Goal: Information Seeking & Learning: Learn about a topic

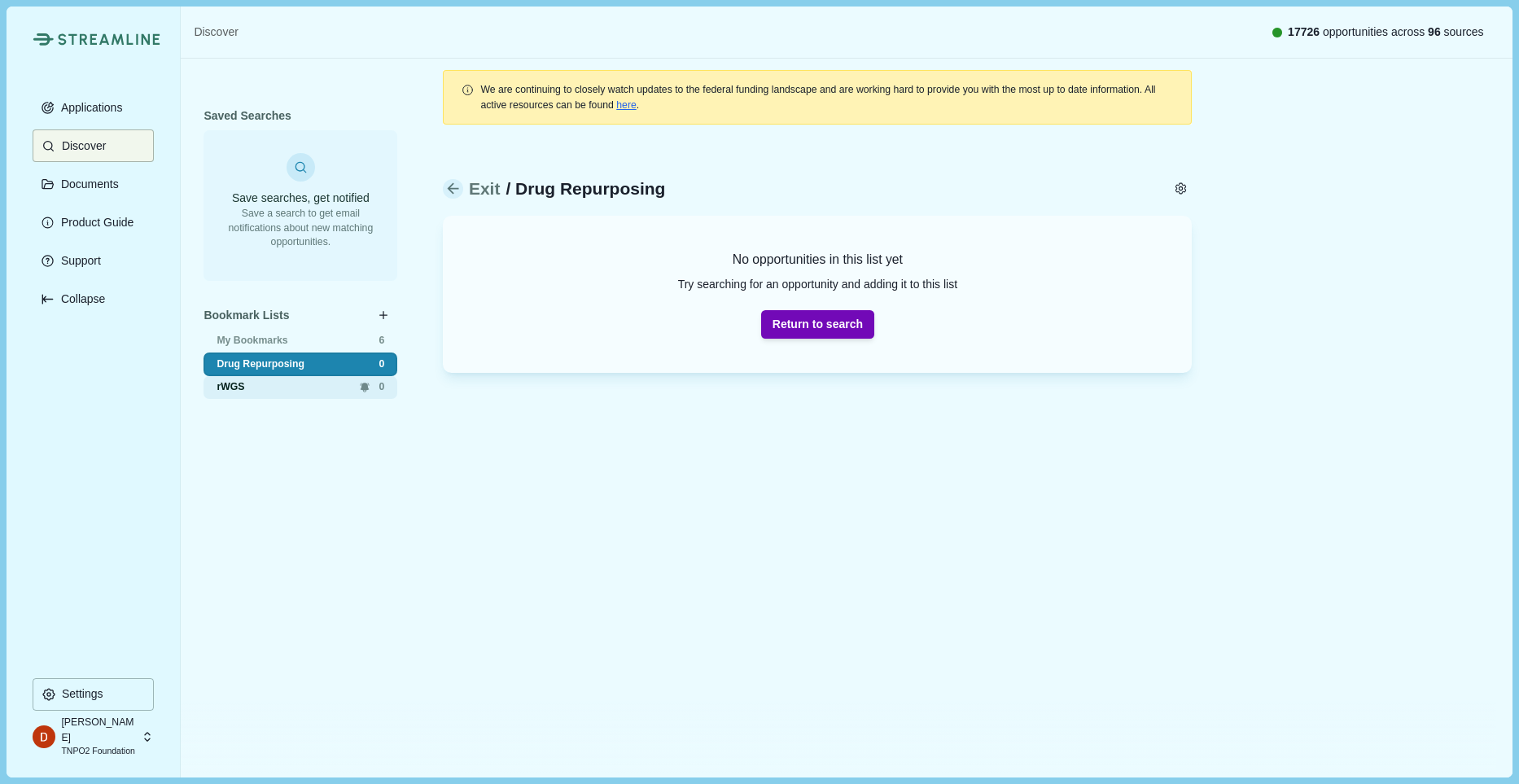
click at [267, 376] on div "rWGS 0" at bounding box center [300, 388] width 193 height 24
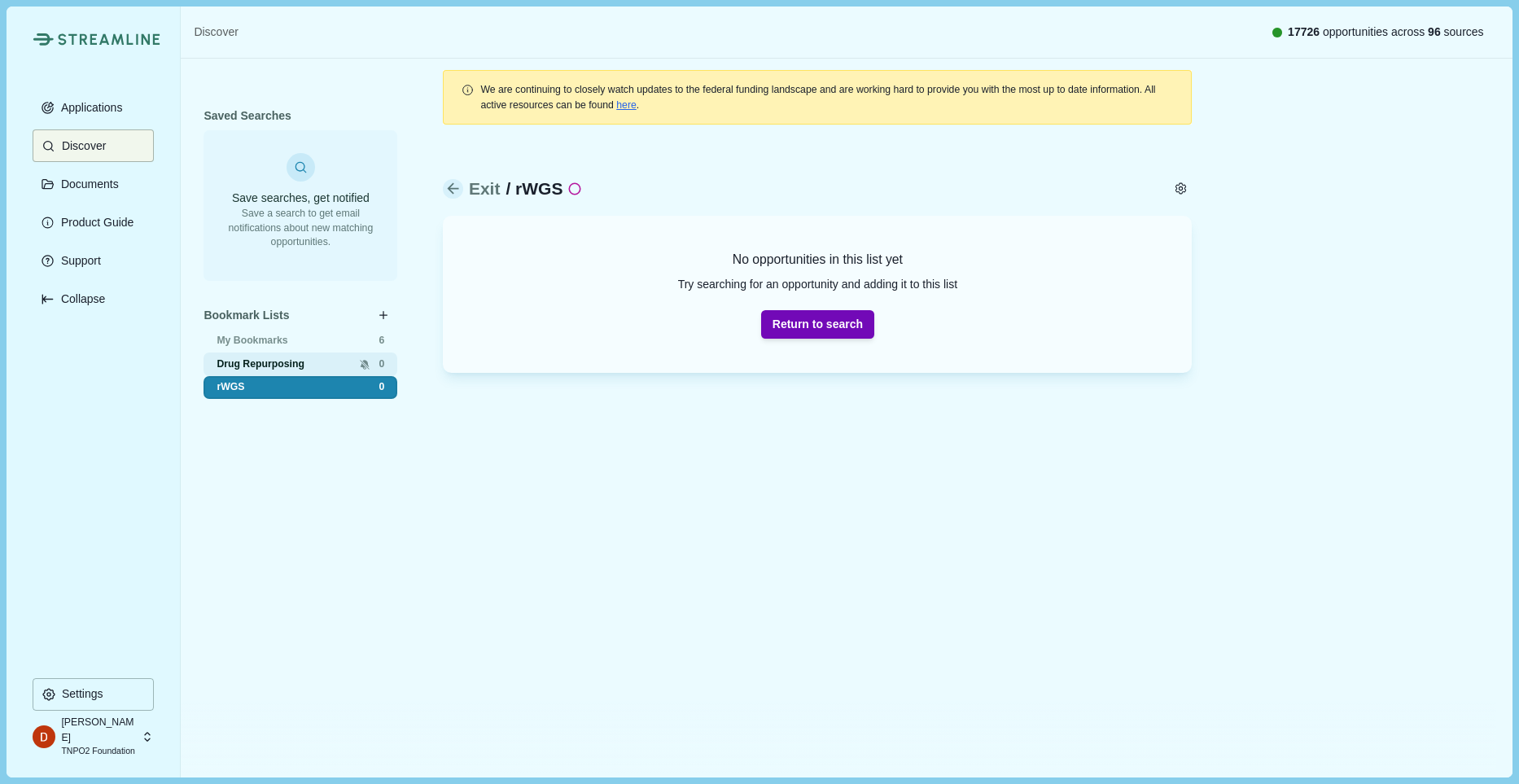
click at [266, 359] on span "Drug Repurposing" at bounding box center [280, 365] width 127 height 15
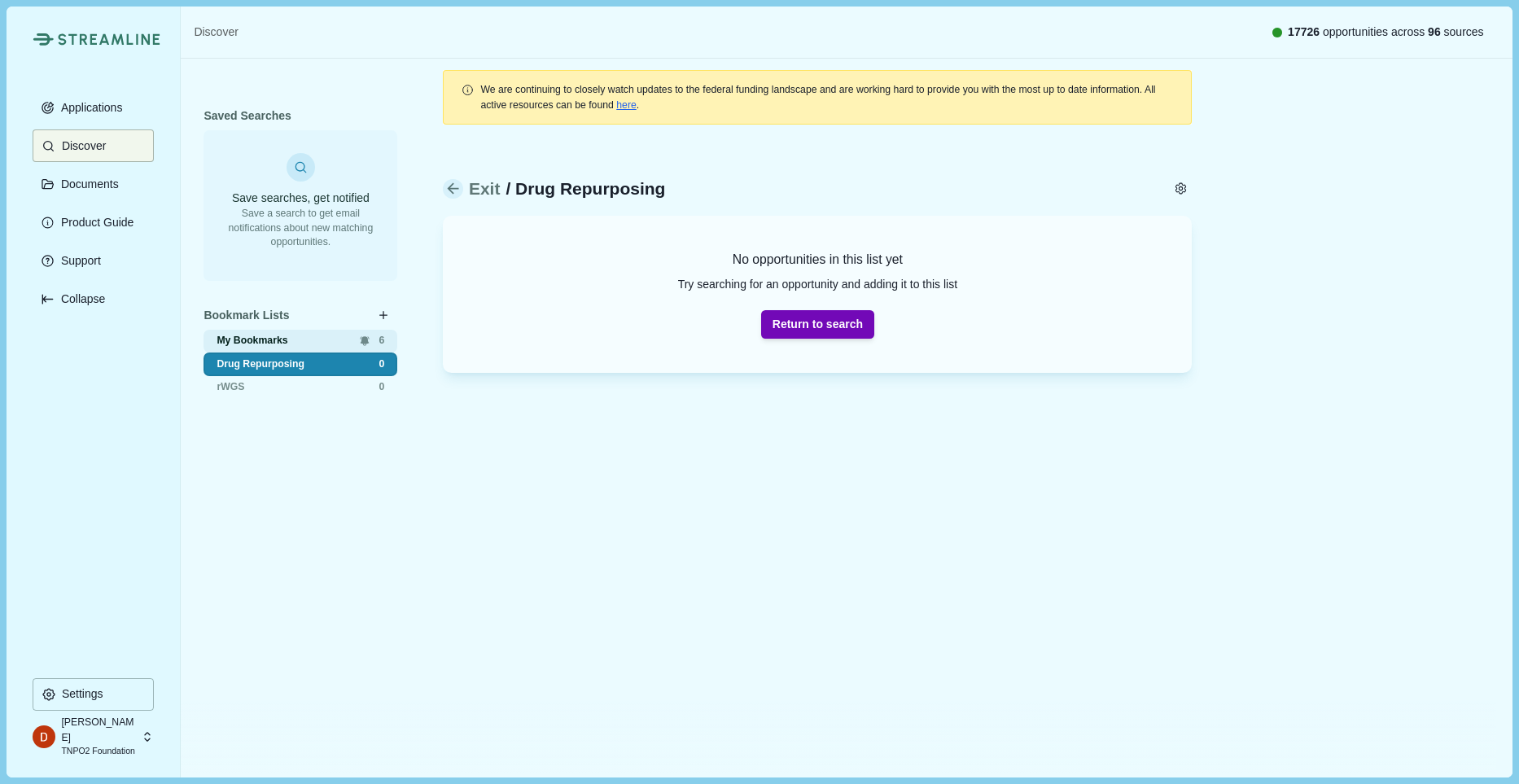
click at [272, 336] on span "My Bookmarks" at bounding box center [280, 342] width 127 height 15
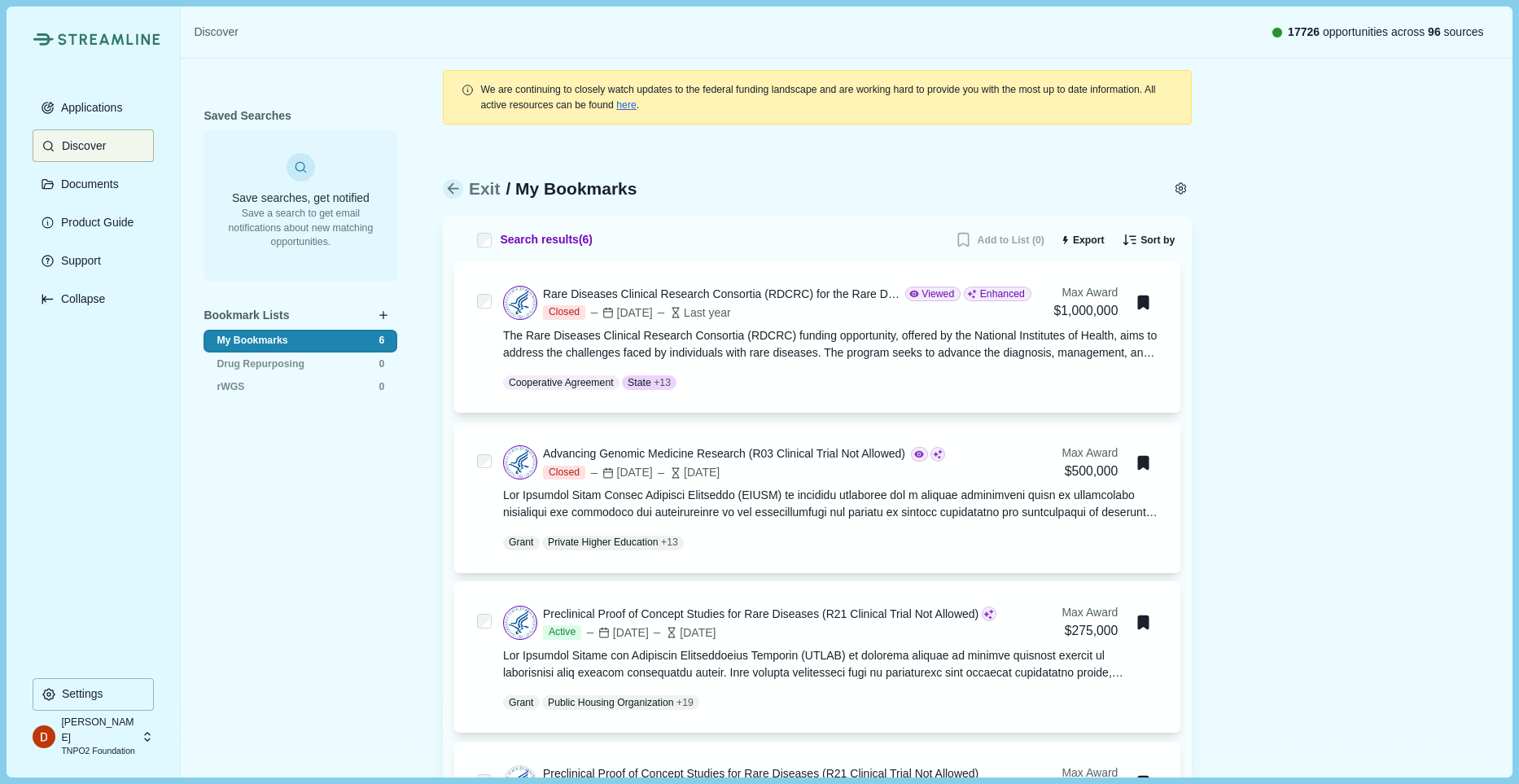
scroll to position [3, 0]
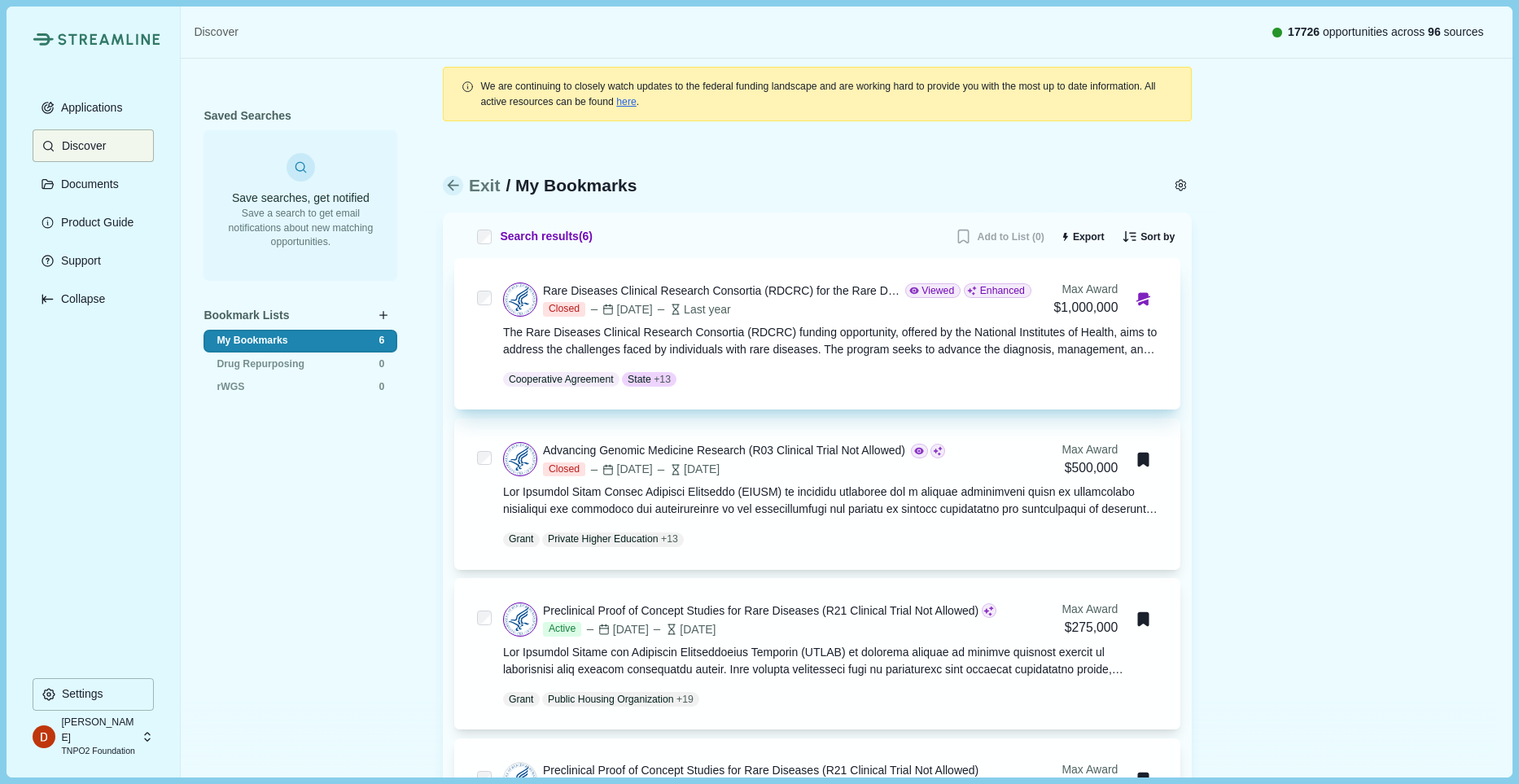
click at [1142, 299] on icon "Bookmark this grant." at bounding box center [1143, 297] width 14 height 8
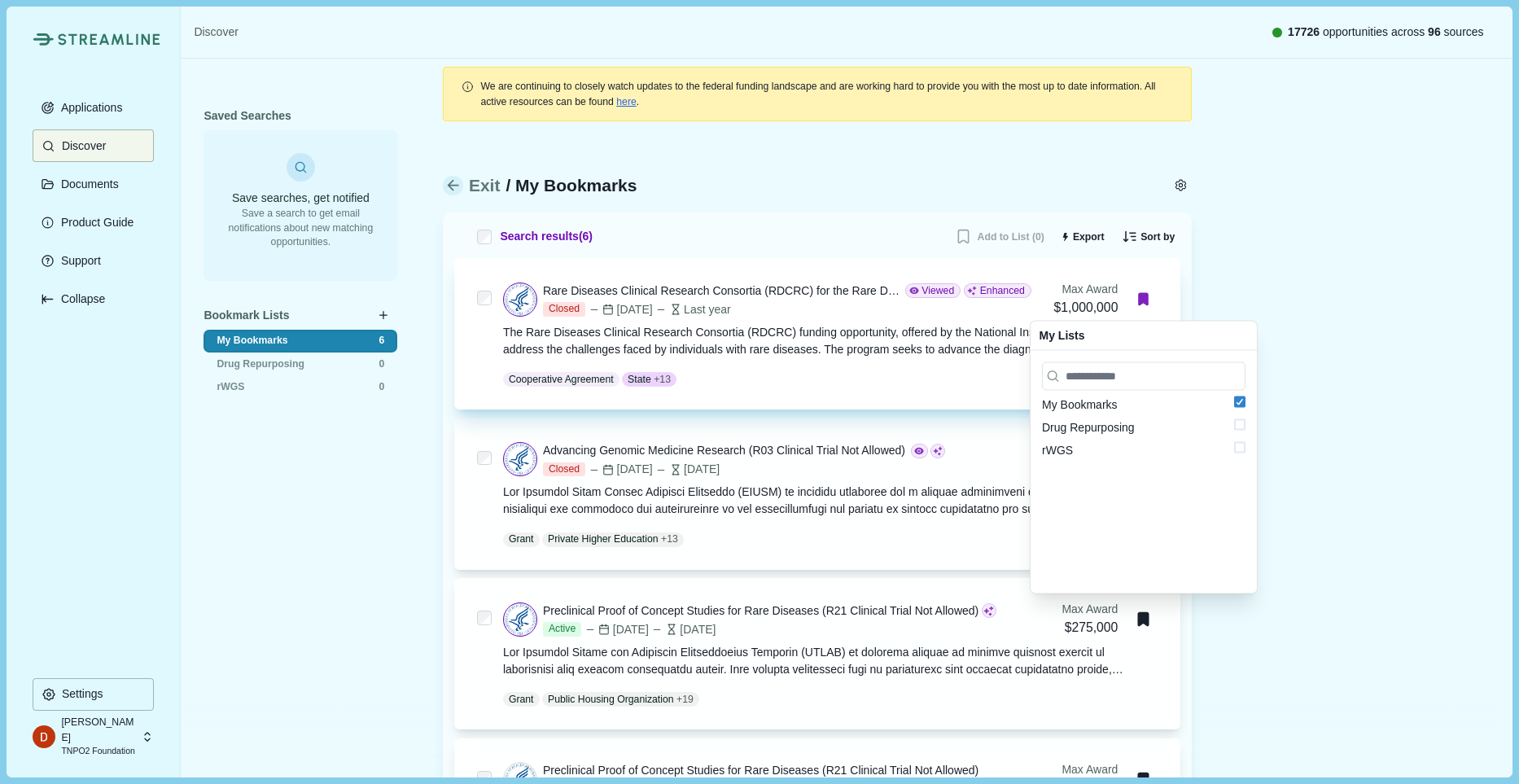
click at [1244, 438] on div "My Bookmarks Drug Repurposing rWGS" at bounding box center [1143, 472] width 226 height 242
click at [1243, 442] on span at bounding box center [1240, 448] width 11 height 11
click at [1239, 403] on polyline at bounding box center [1240, 402] width 7 height 6
click at [1239, 402] on polyline at bounding box center [1240, 402] width 7 height 6
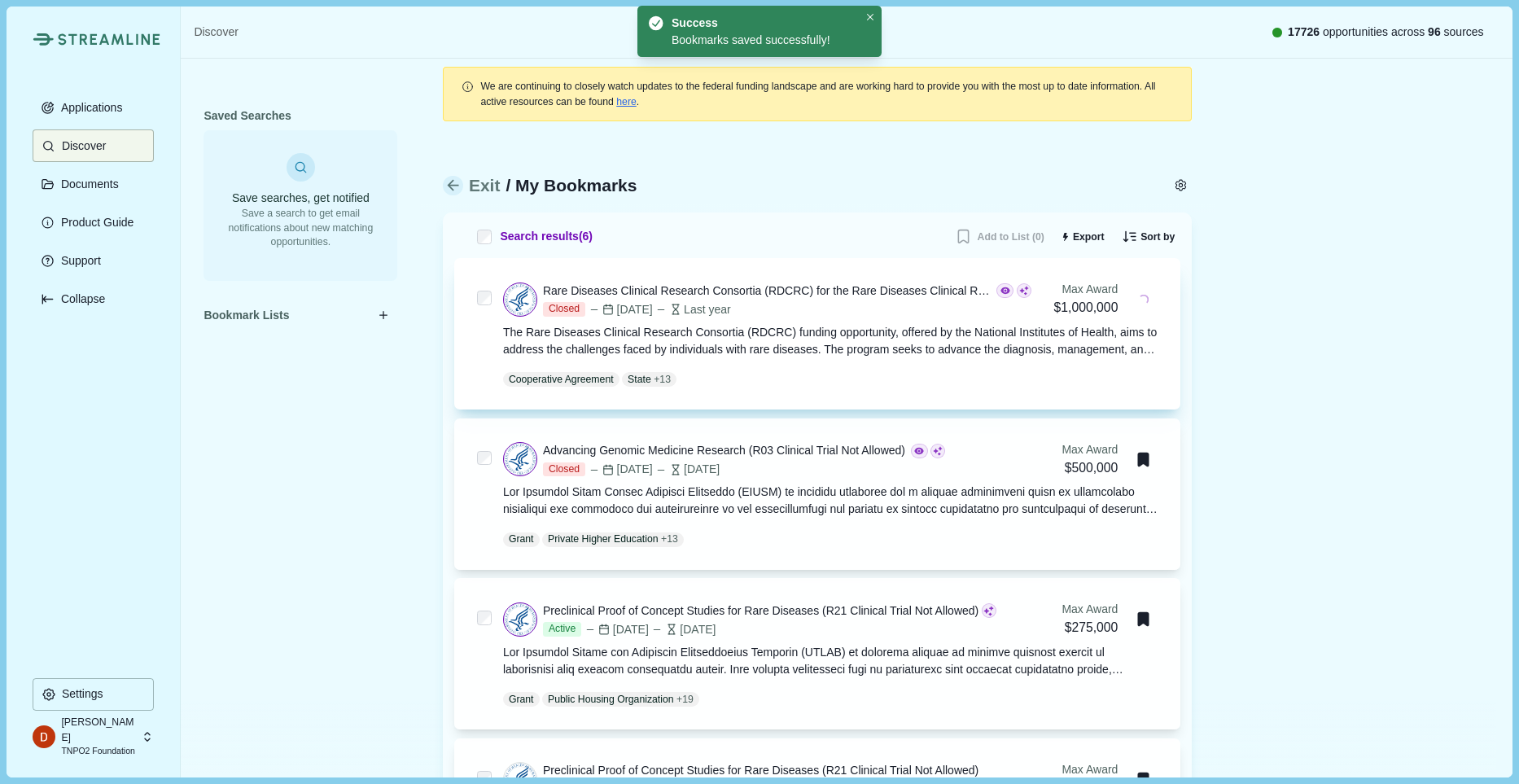
click at [1294, 435] on div "Saved Searches Save searches, get notified Save a search to get email notificat…" at bounding box center [846, 695] width 1331 height 1279
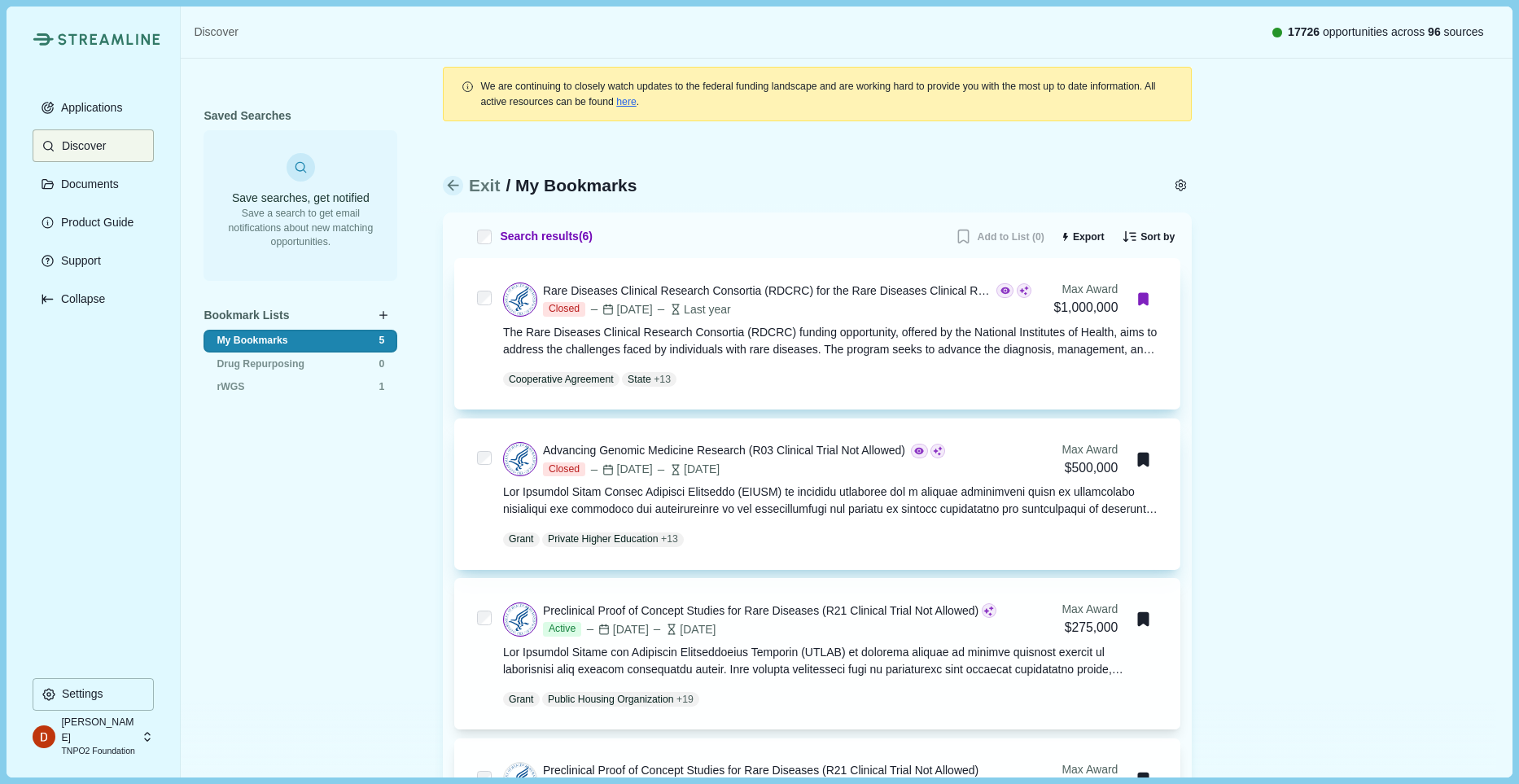
scroll to position [561, 0]
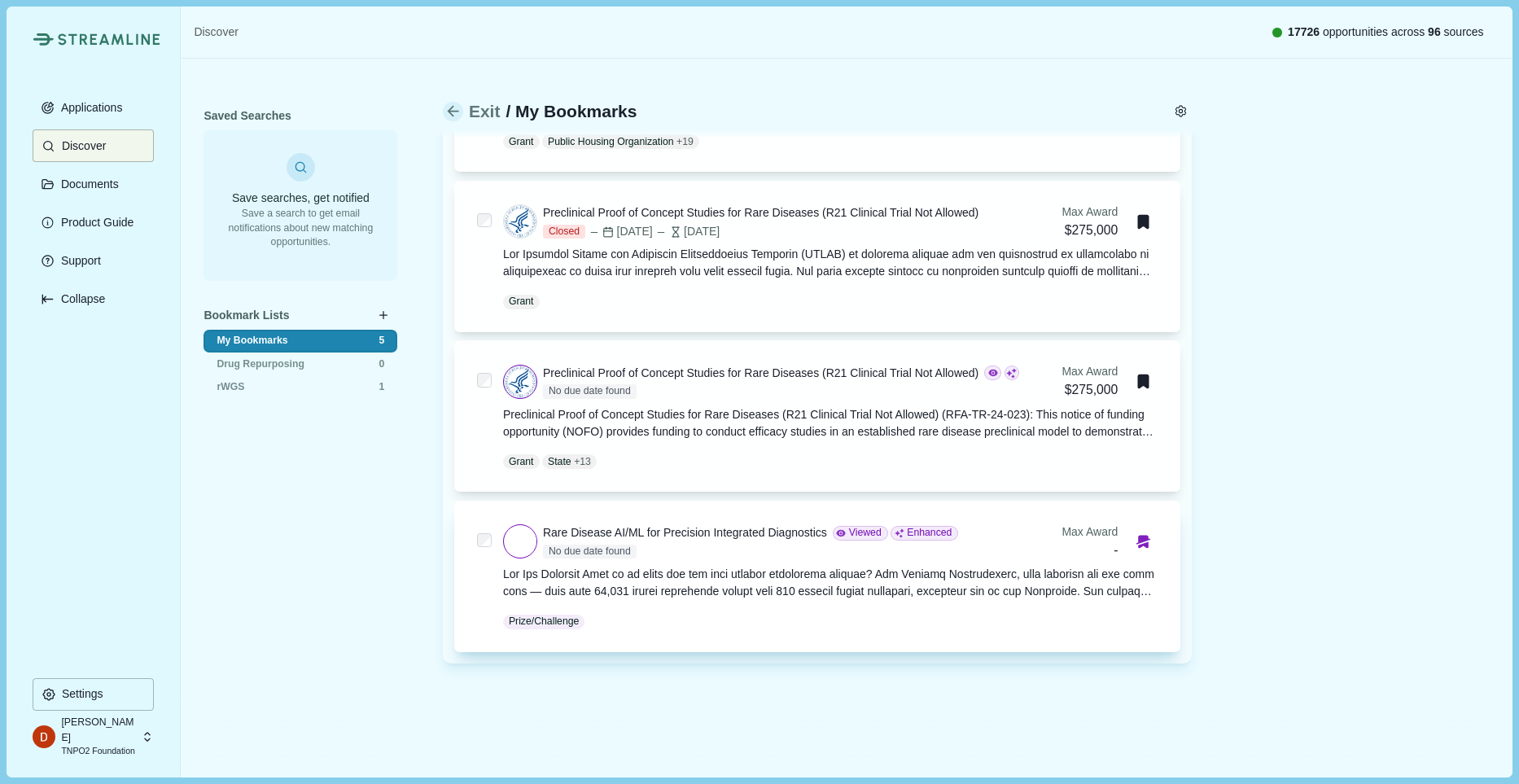
click at [1139, 543] on icon "Bookmark this grant." at bounding box center [1143, 540] width 14 height 8
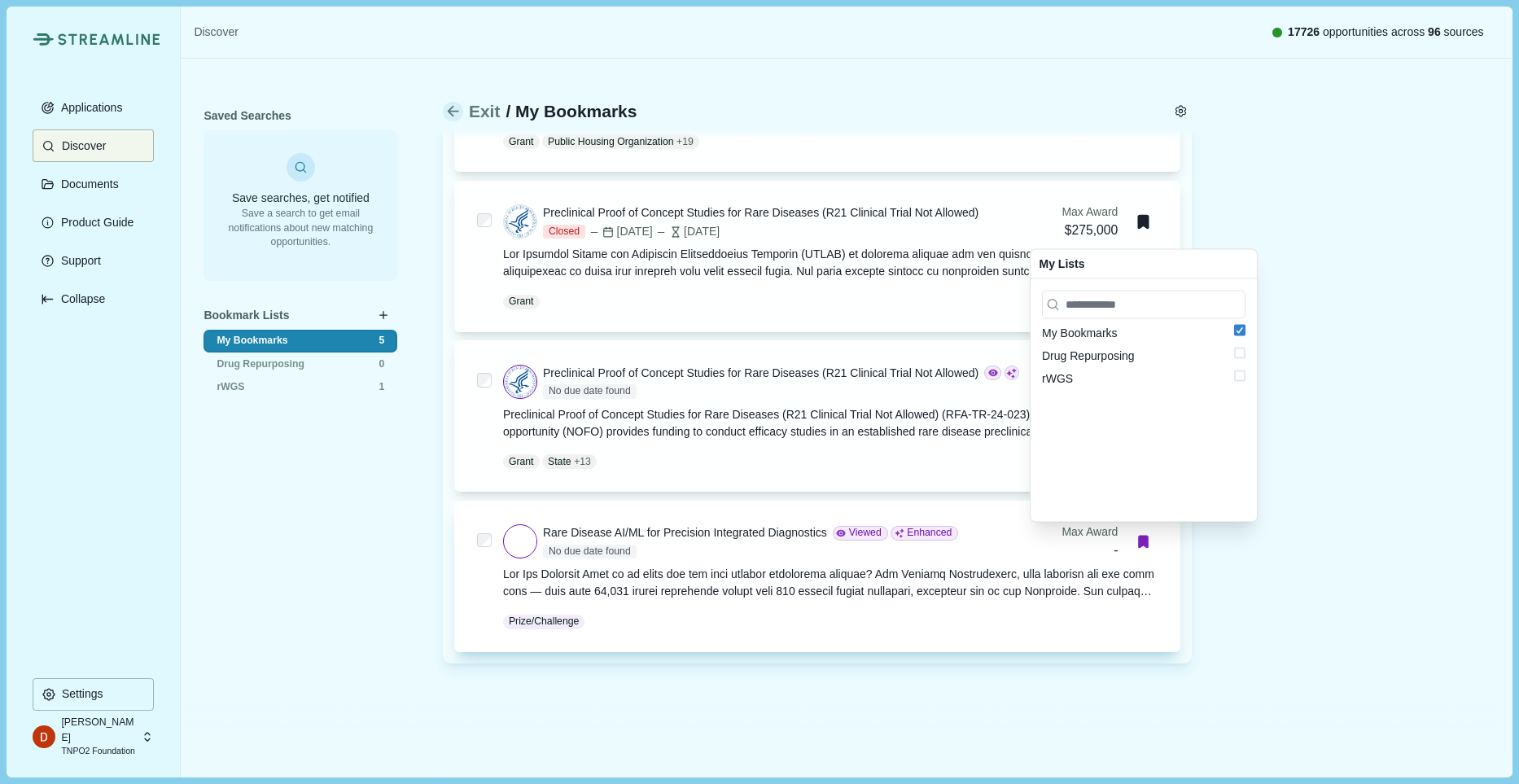
click at [1244, 377] on span at bounding box center [1240, 376] width 11 height 11
click at [1237, 330] on polyline at bounding box center [1240, 329] width 7 height 6
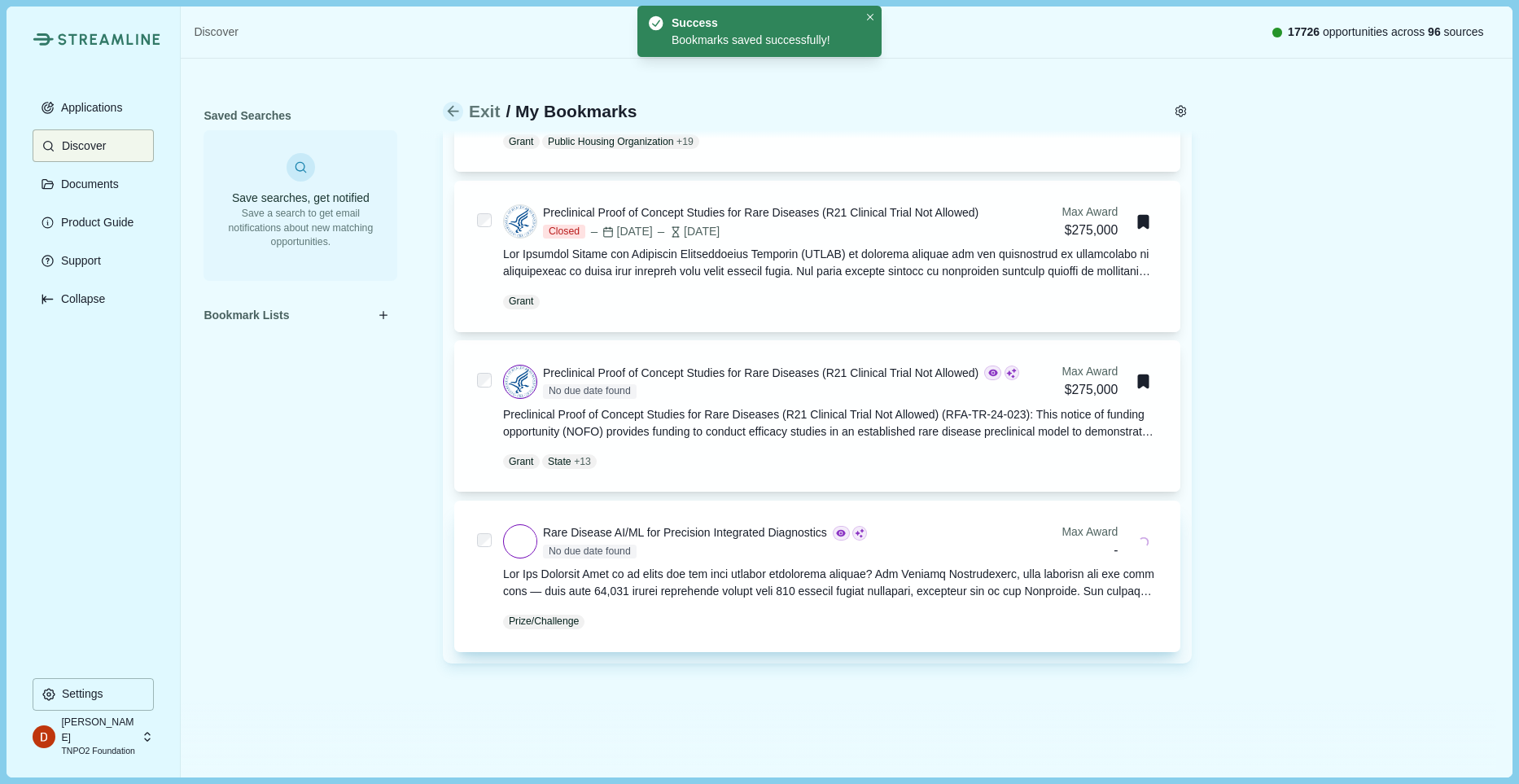
click at [1304, 442] on div "Saved Searches Save searches, get notified Save a search to get email notificat…" at bounding box center [846, 138] width 1331 height 1279
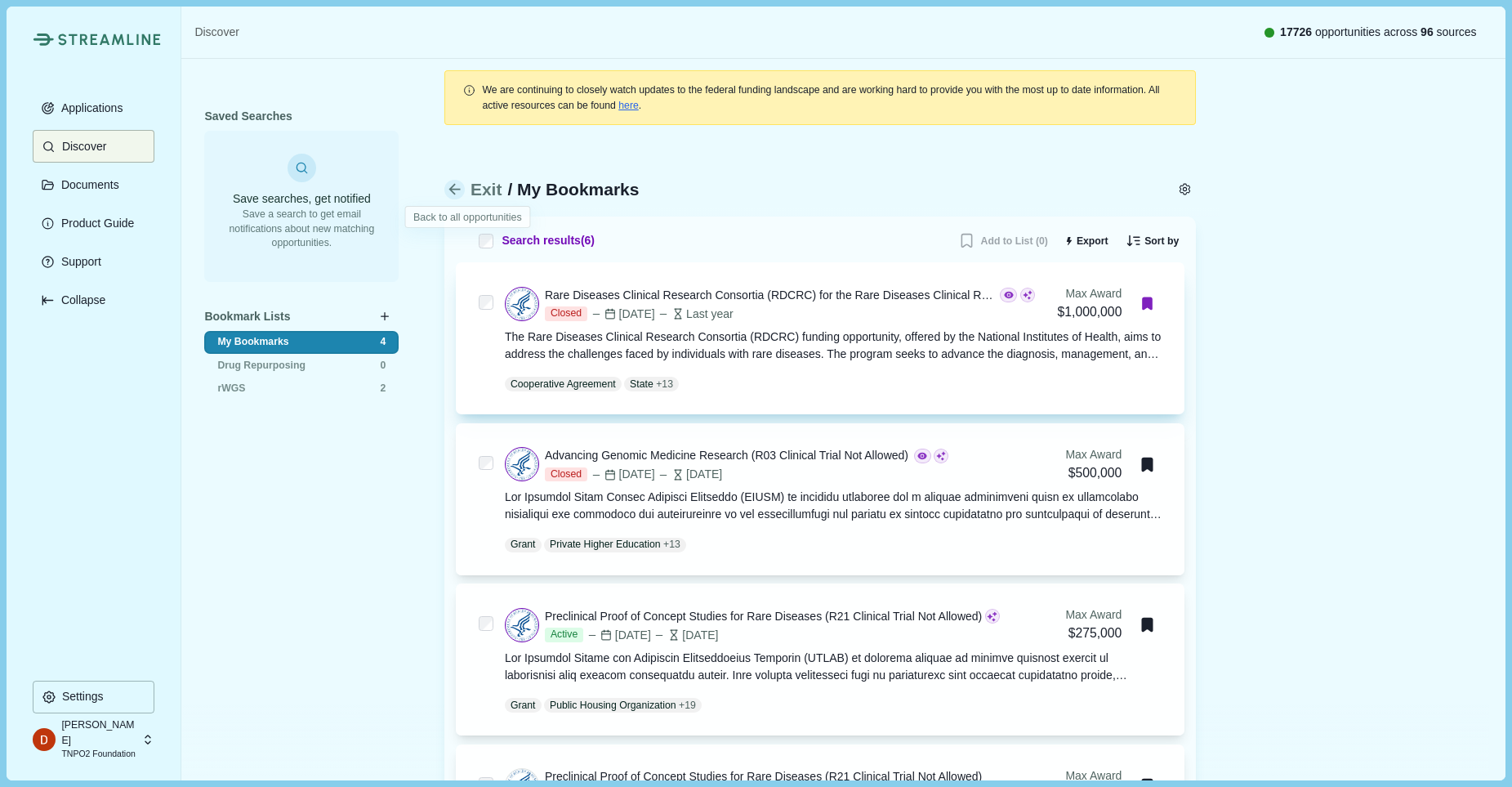
scroll to position [0, 0]
click at [298, 171] on icon at bounding box center [303, 169] width 15 height 15
click at [93, 143] on p "Discover" at bounding box center [81, 147] width 50 height 14
click at [82, 701] on p "Settings" at bounding box center [80, 696] width 47 height 14
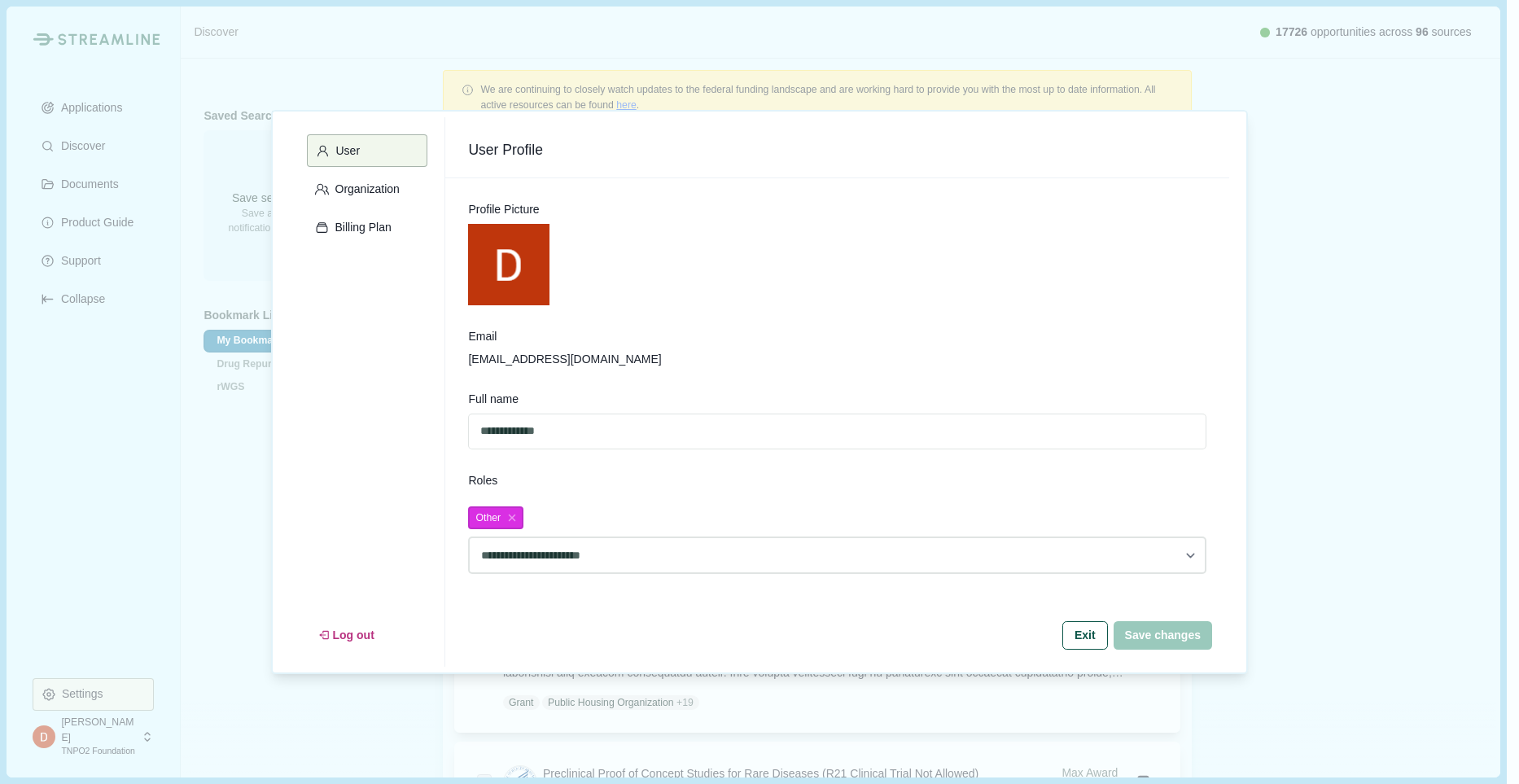
click at [172, 385] on div "**********" at bounding box center [760, 392] width 1519 height 784
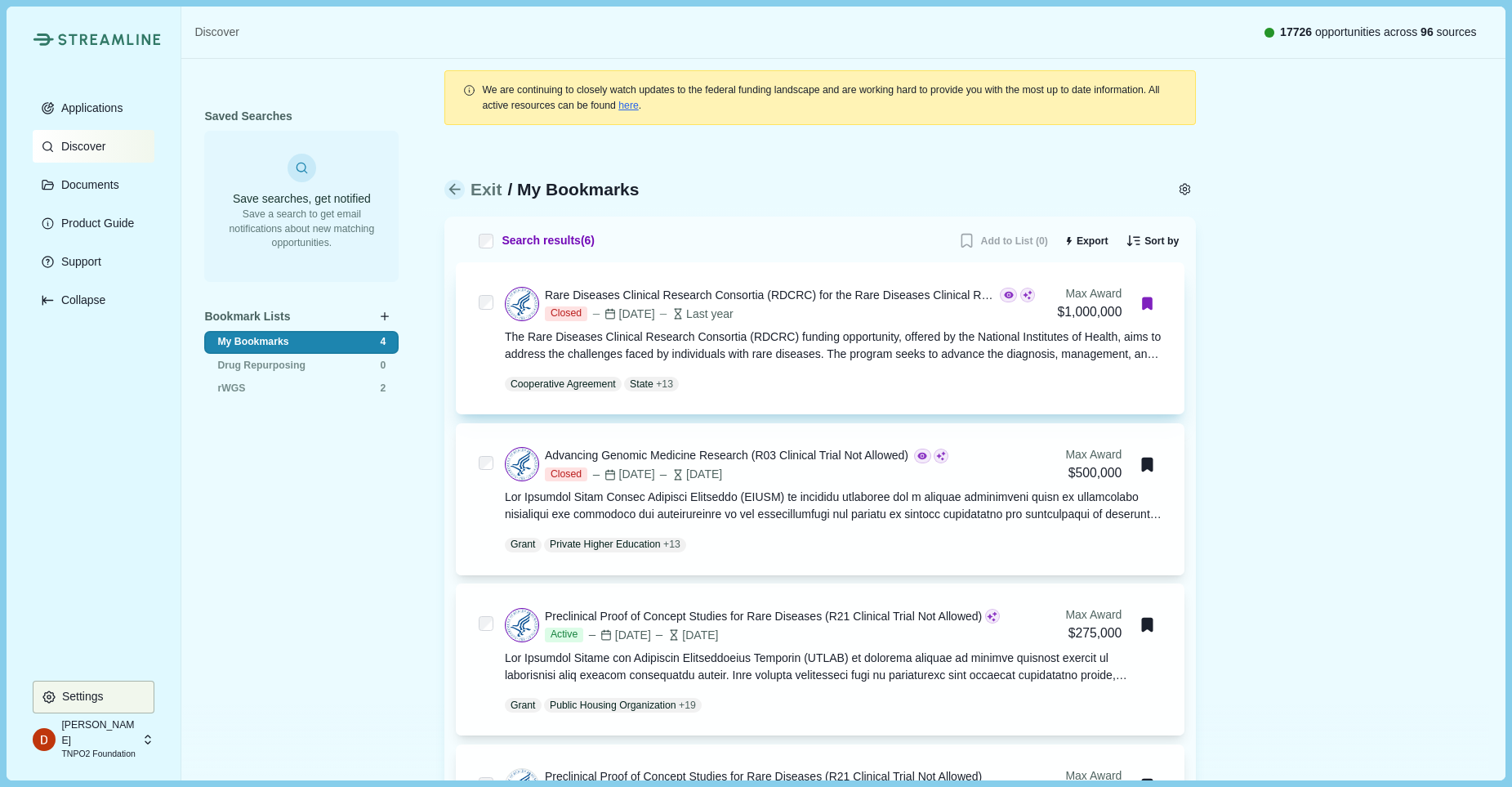
click at [101, 148] on p "Discover" at bounding box center [80, 147] width 50 height 14
click at [101, 148] on p "Discover" at bounding box center [81, 147] width 50 height 14
click at [103, 110] on p "Applications" at bounding box center [90, 108] width 68 height 14
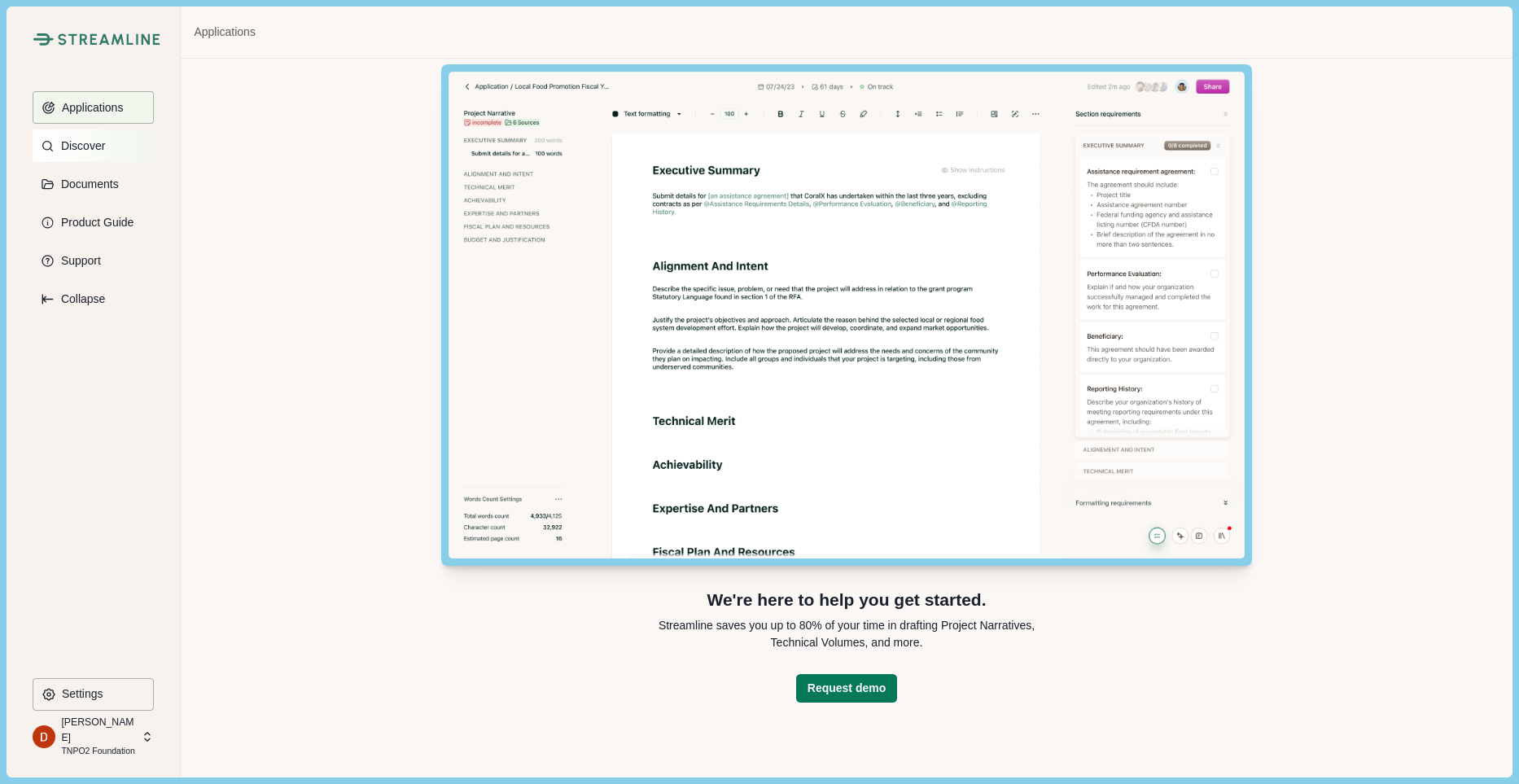
click at [121, 148] on button "Discover" at bounding box center [93, 145] width 122 height 33
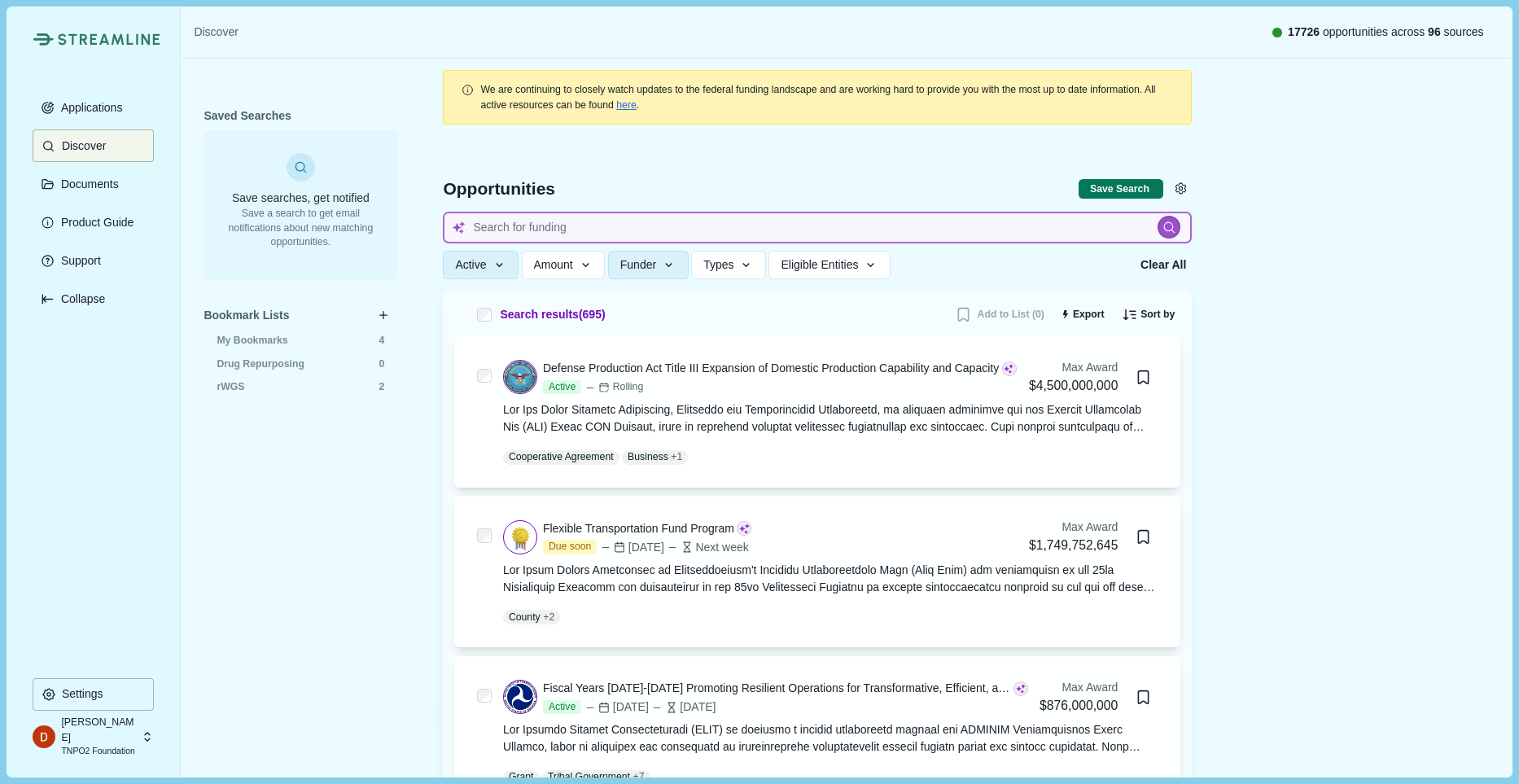
click at [539, 225] on input at bounding box center [817, 227] width 749 height 32
type input "diagnostic odyssey"
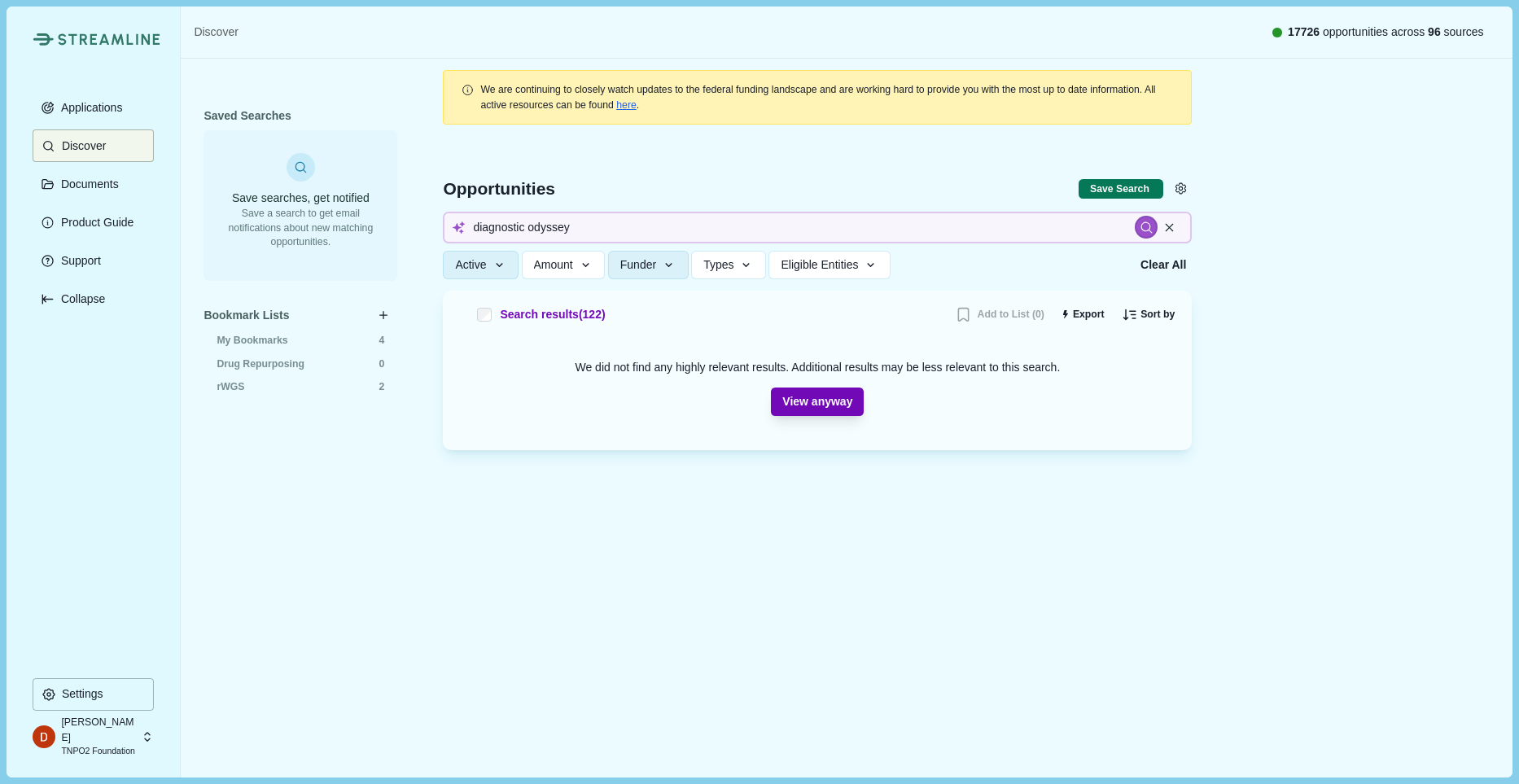
click at [815, 399] on button "View anyway" at bounding box center [817, 402] width 92 height 28
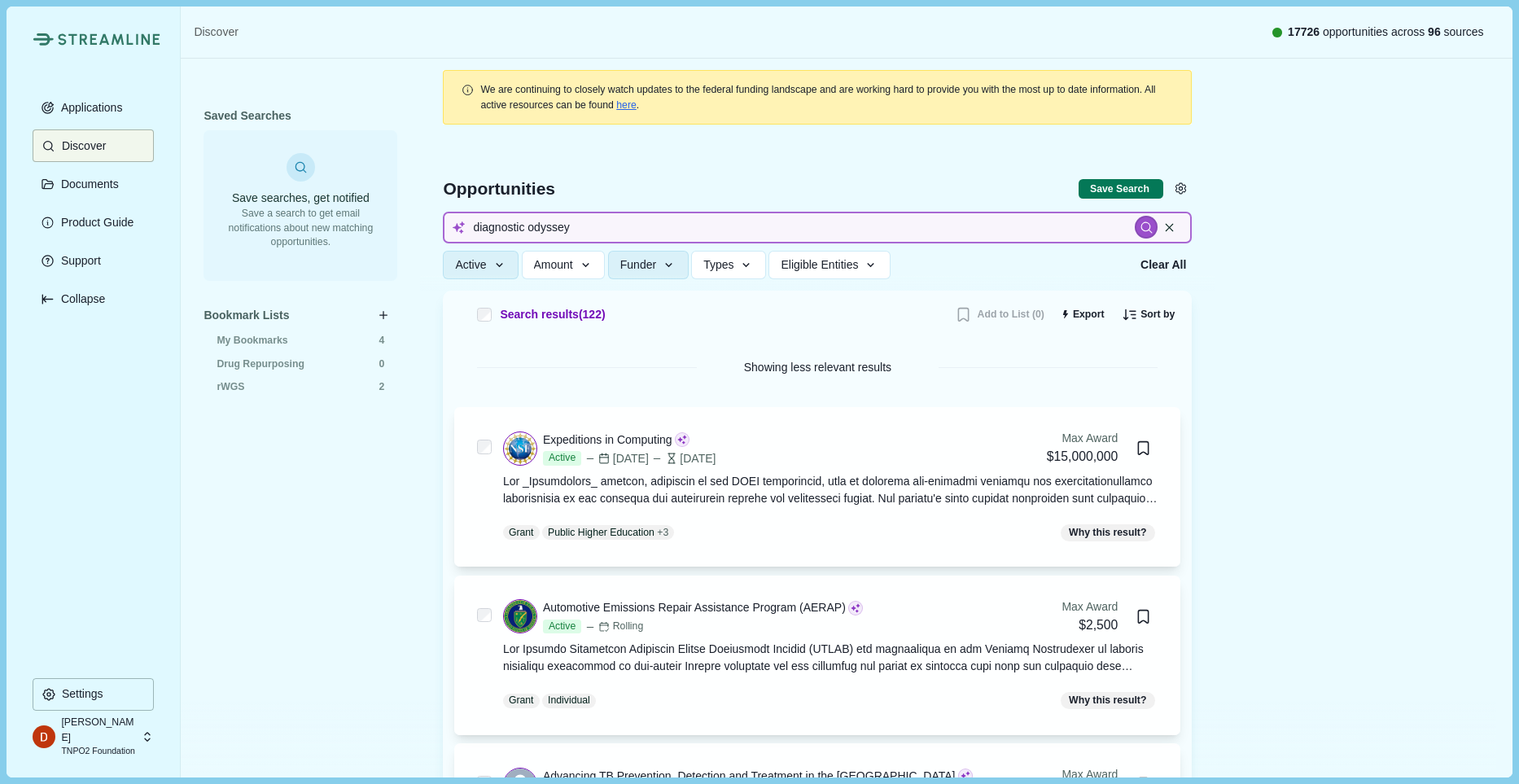
click at [585, 223] on input "diagnostic odyssey" at bounding box center [817, 227] width 749 height 32
drag, startPoint x: 585, startPoint y: 223, endPoint x: 538, endPoint y: 229, distance: 47.4
click at [538, 229] on input "diagnostic odyssey" at bounding box center [817, 227] width 749 height 32
type input "diagnosti"
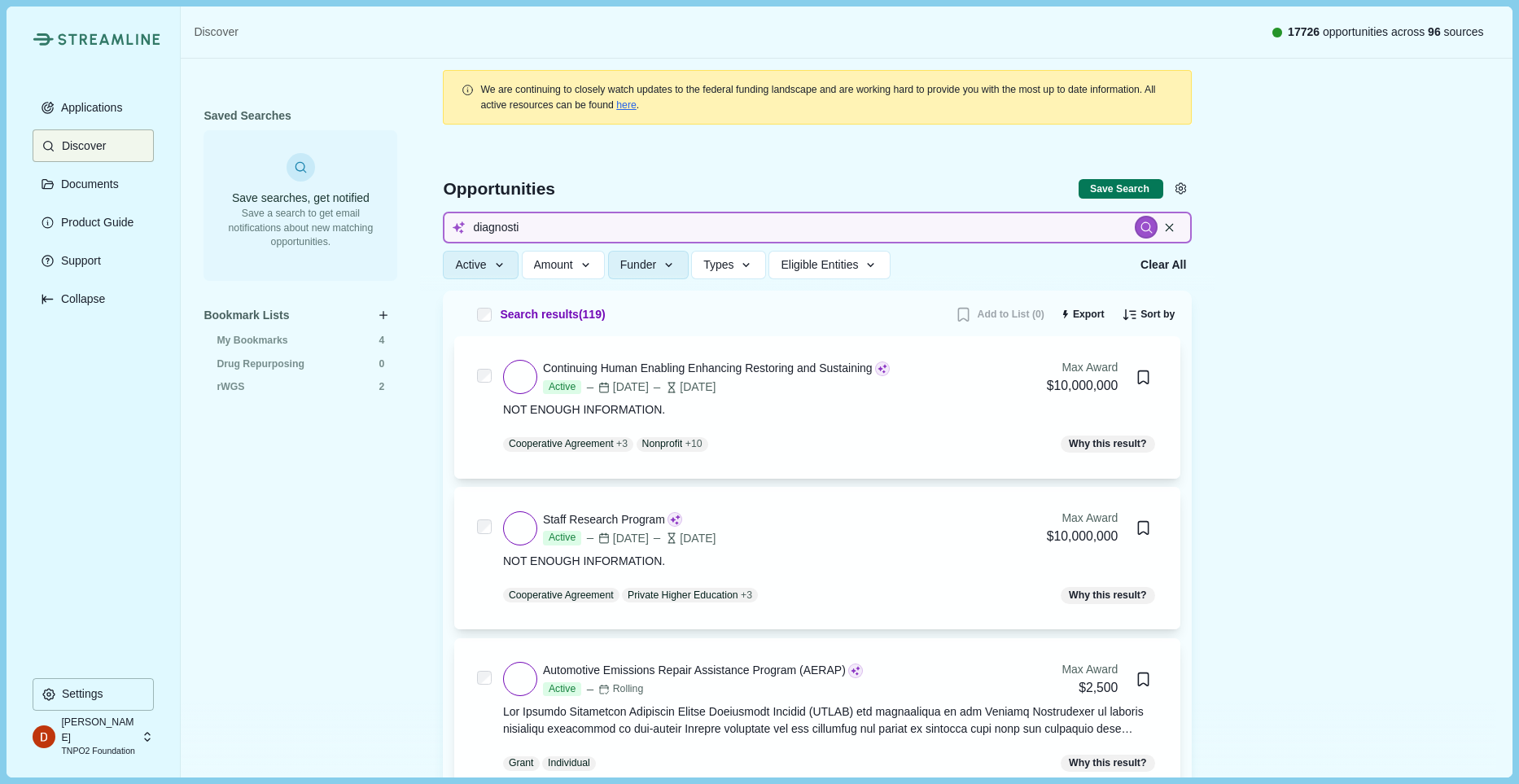
click at [542, 236] on input "diagnosti" at bounding box center [817, 227] width 749 height 32
type input "diagnostic"
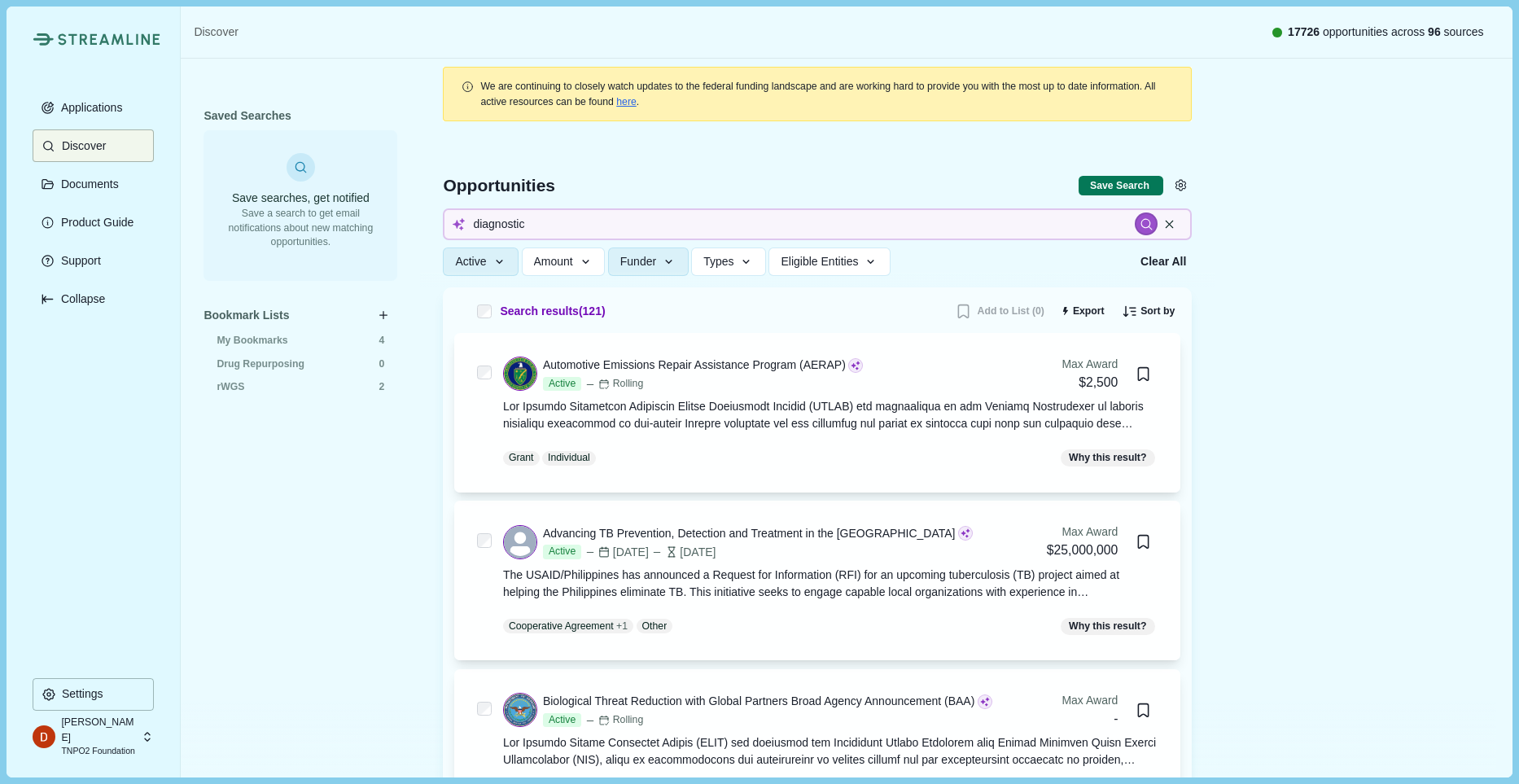
scroll to position [7, 0]
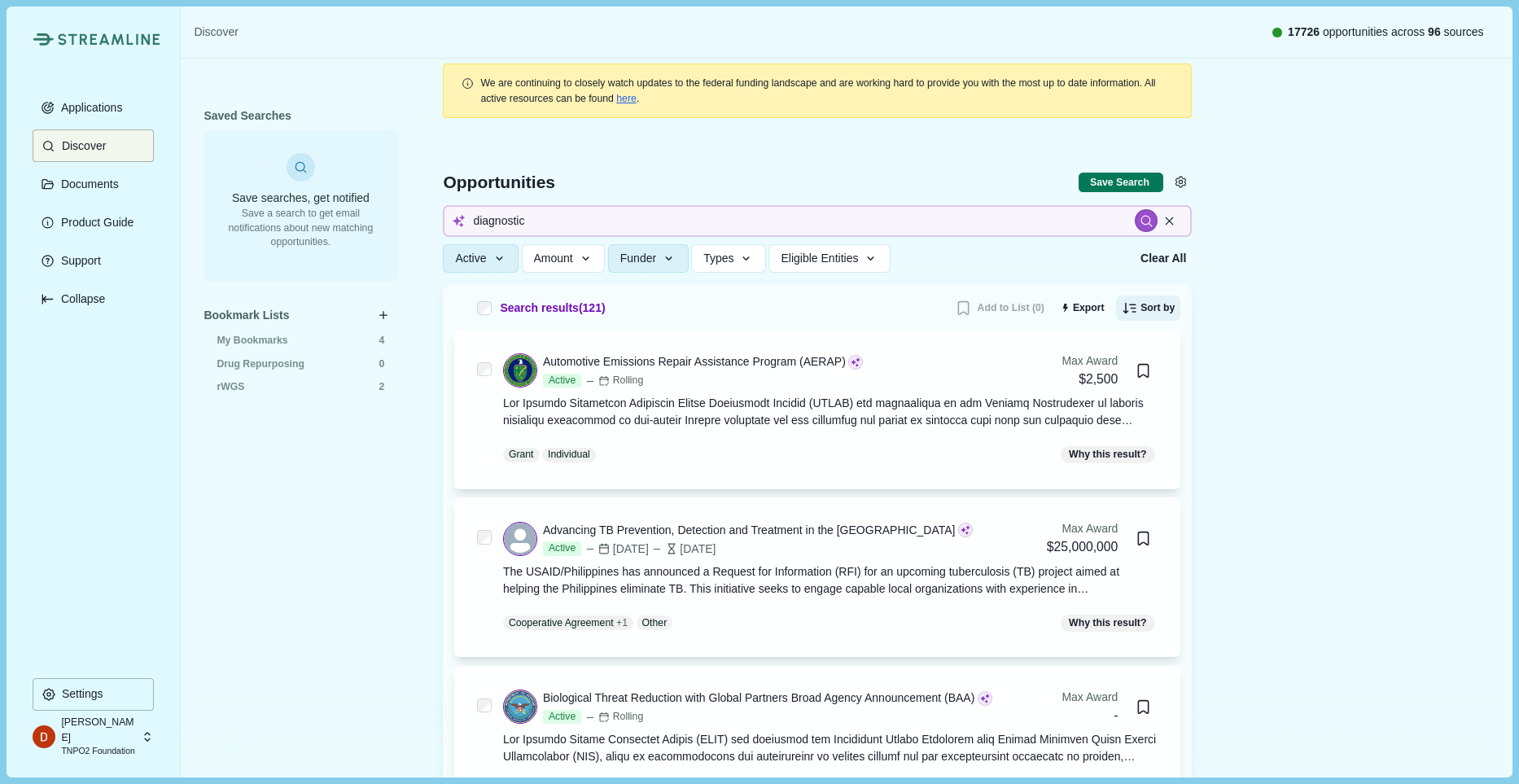
click at [1155, 306] on button "Sort by" at bounding box center [1148, 309] width 65 height 26
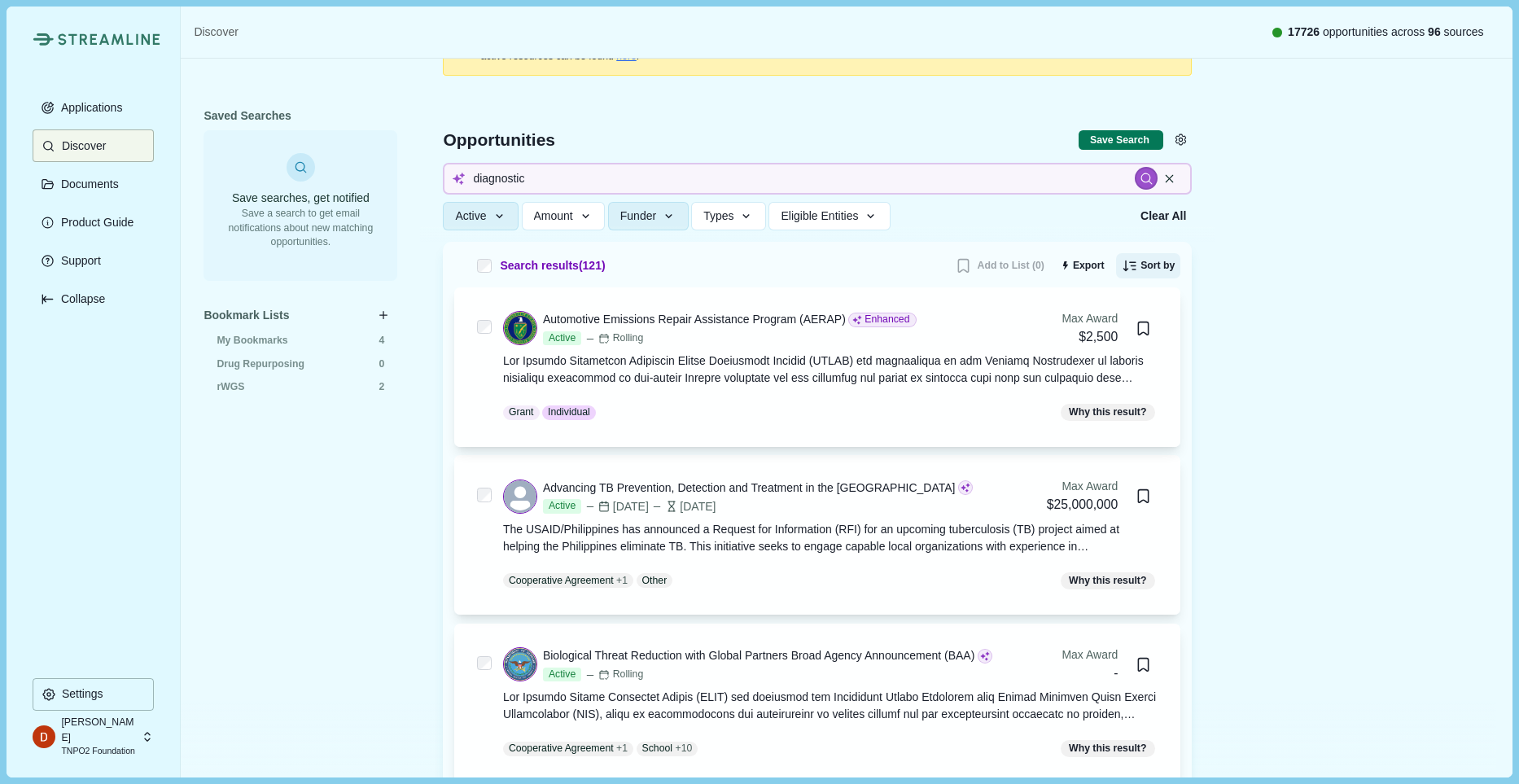
scroll to position [58, 0]
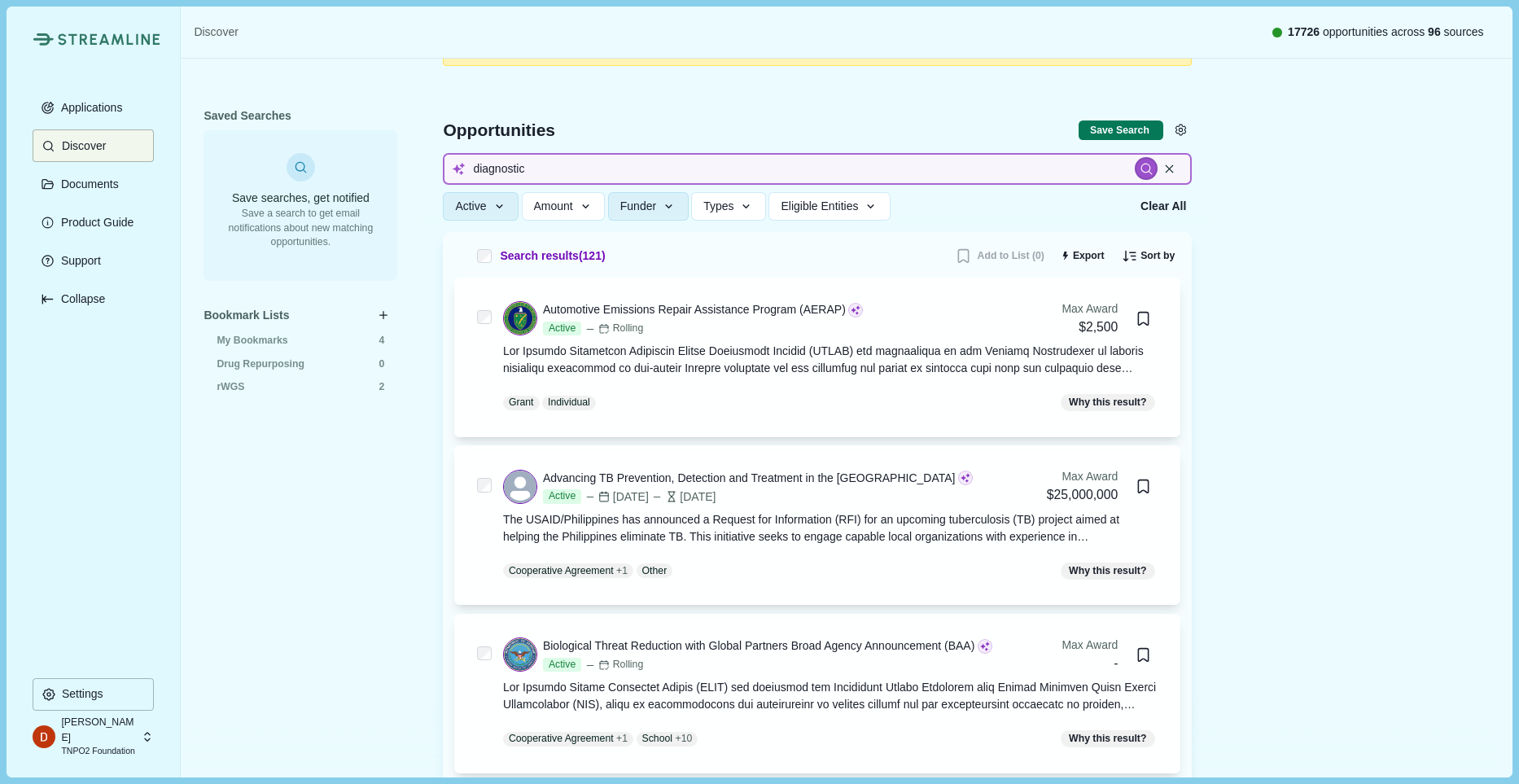
click at [625, 157] on input "diagnostic" at bounding box center [817, 169] width 749 height 32
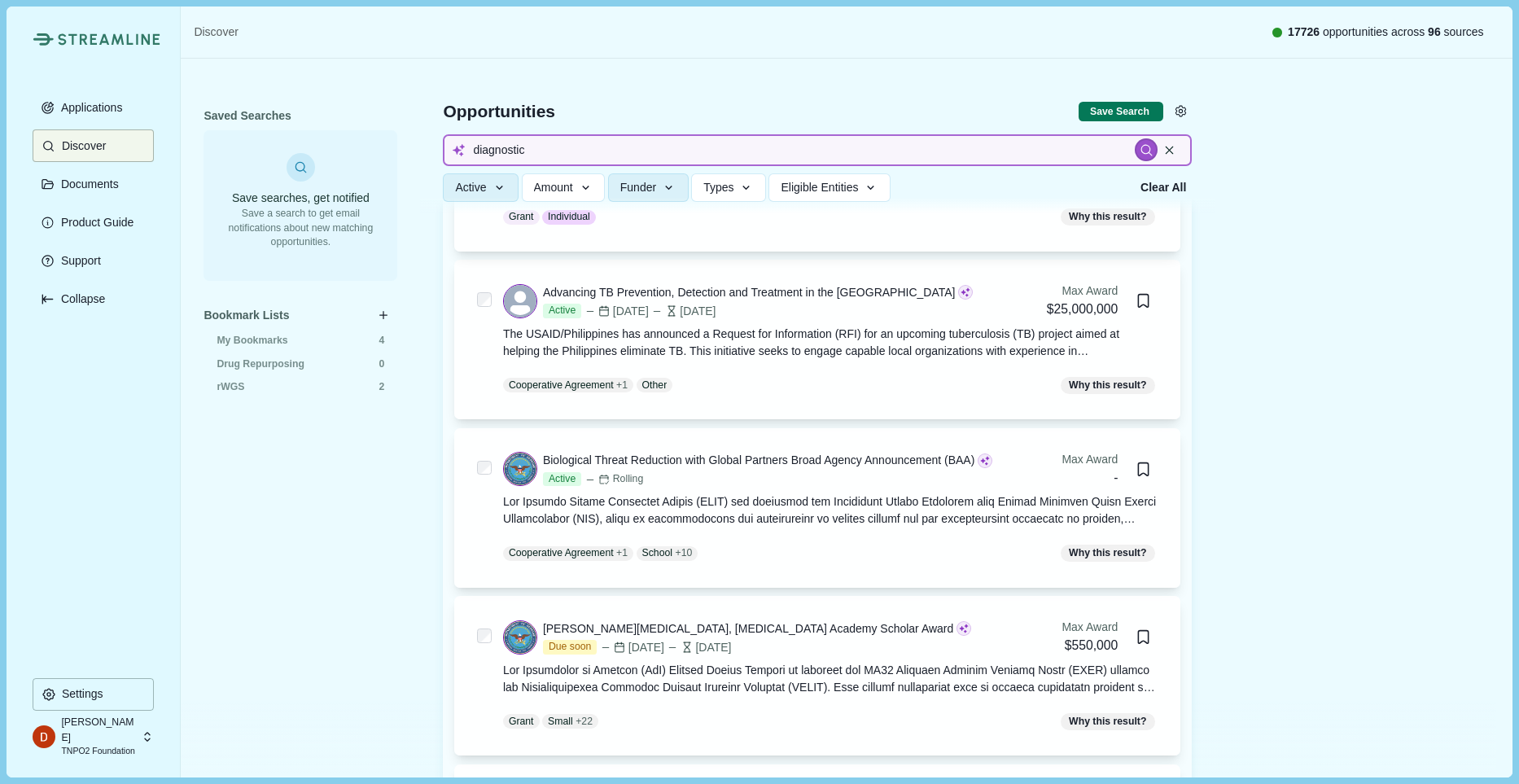
scroll to position [0, 0]
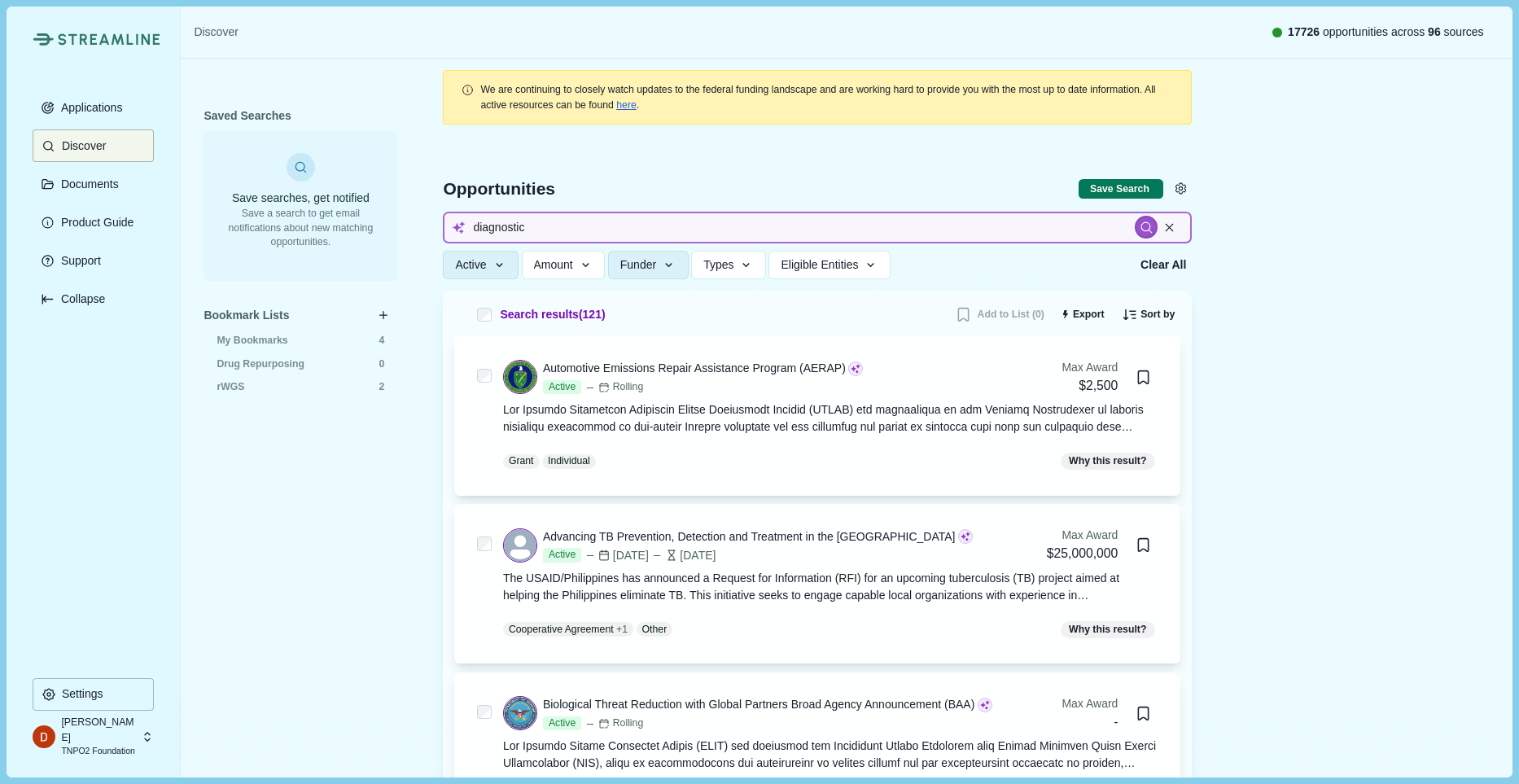
click at [614, 225] on input "diagnostic" at bounding box center [817, 227] width 749 height 32
type input "diagnostic odyssey"
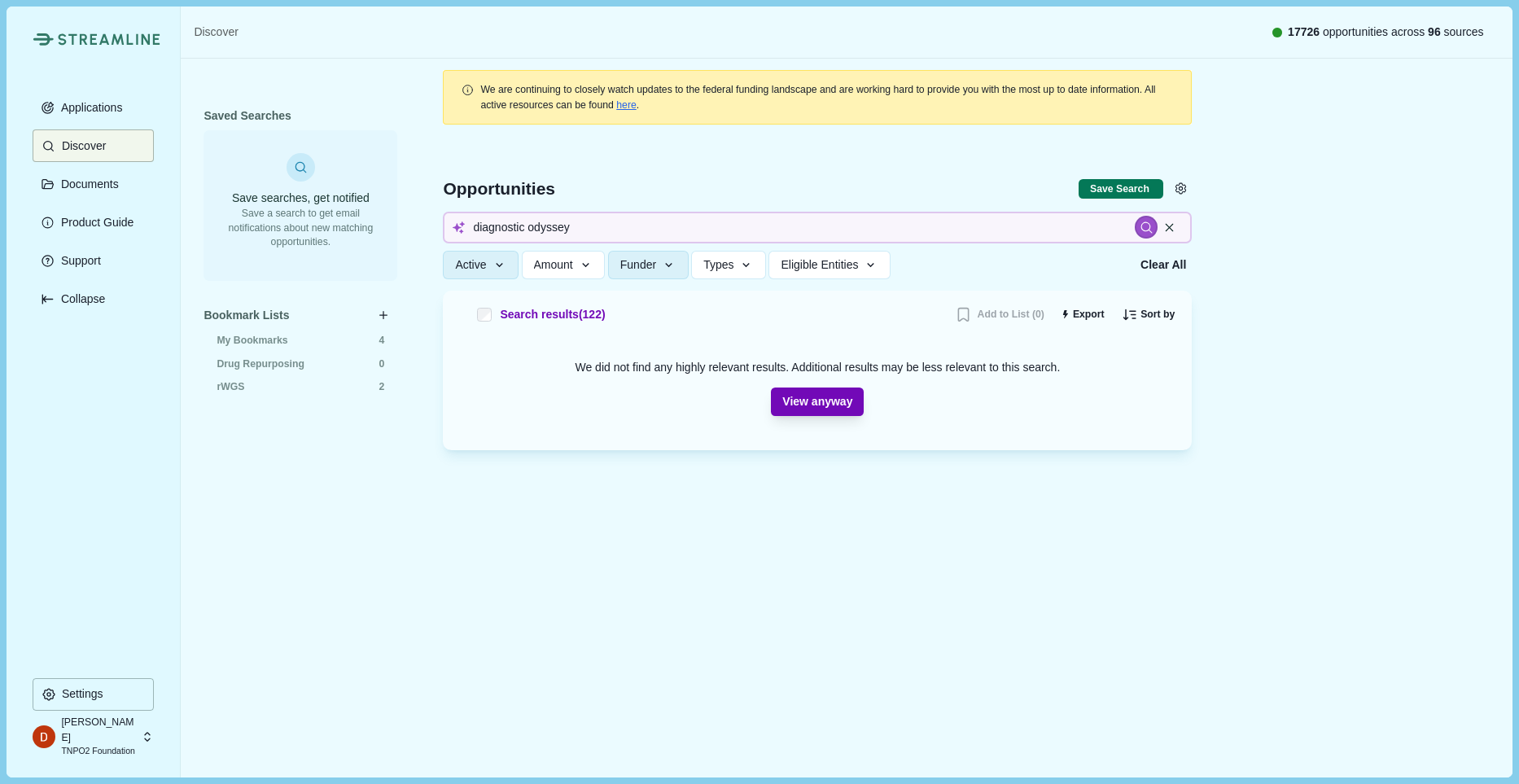
click at [832, 410] on button "View anyway" at bounding box center [817, 402] width 92 height 28
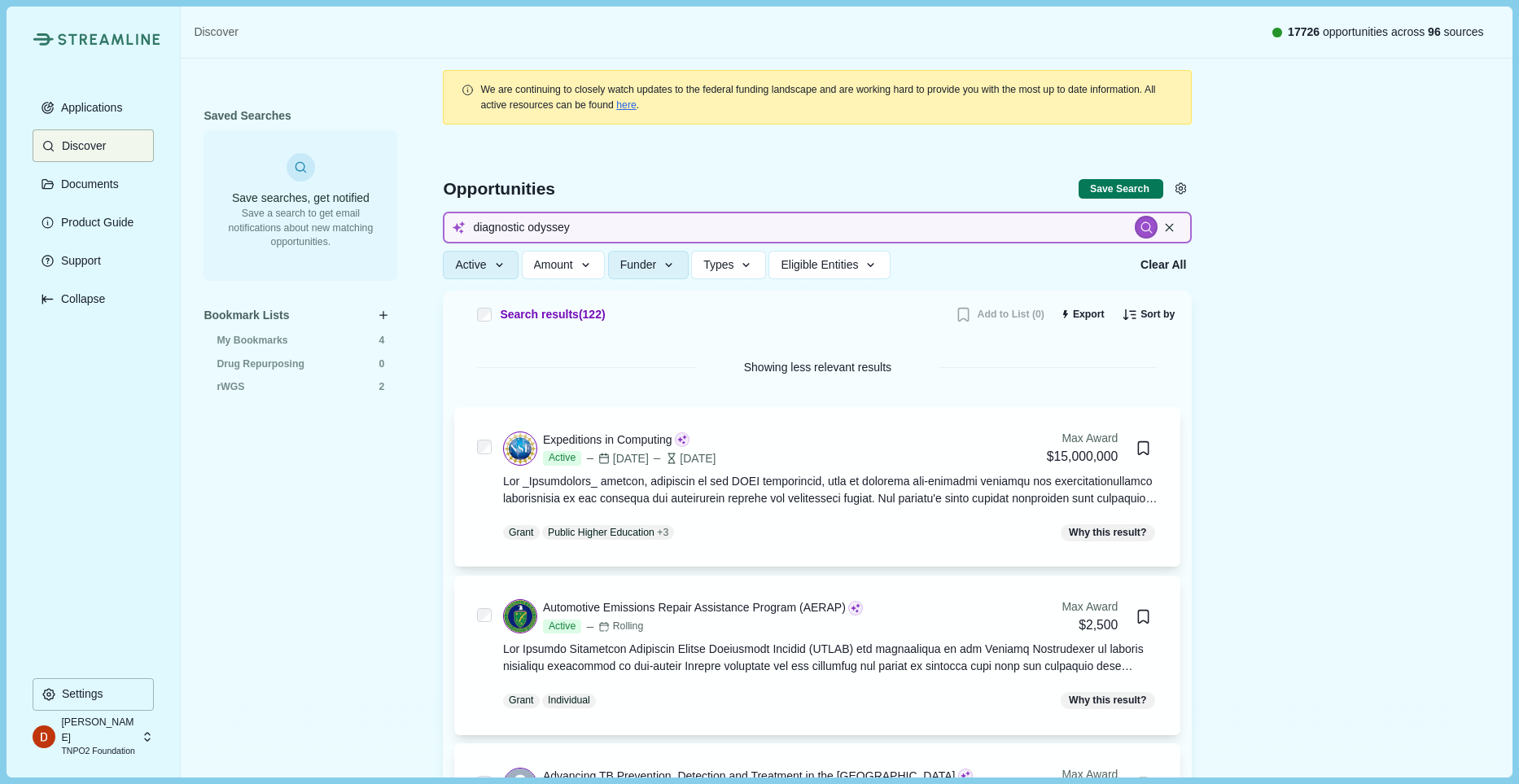
click at [605, 226] on input "diagnostic odyssey" at bounding box center [817, 227] width 749 height 32
click at [541, 231] on input "diagnostic odyssey" at bounding box center [817, 227] width 749 height 32
type input "d"
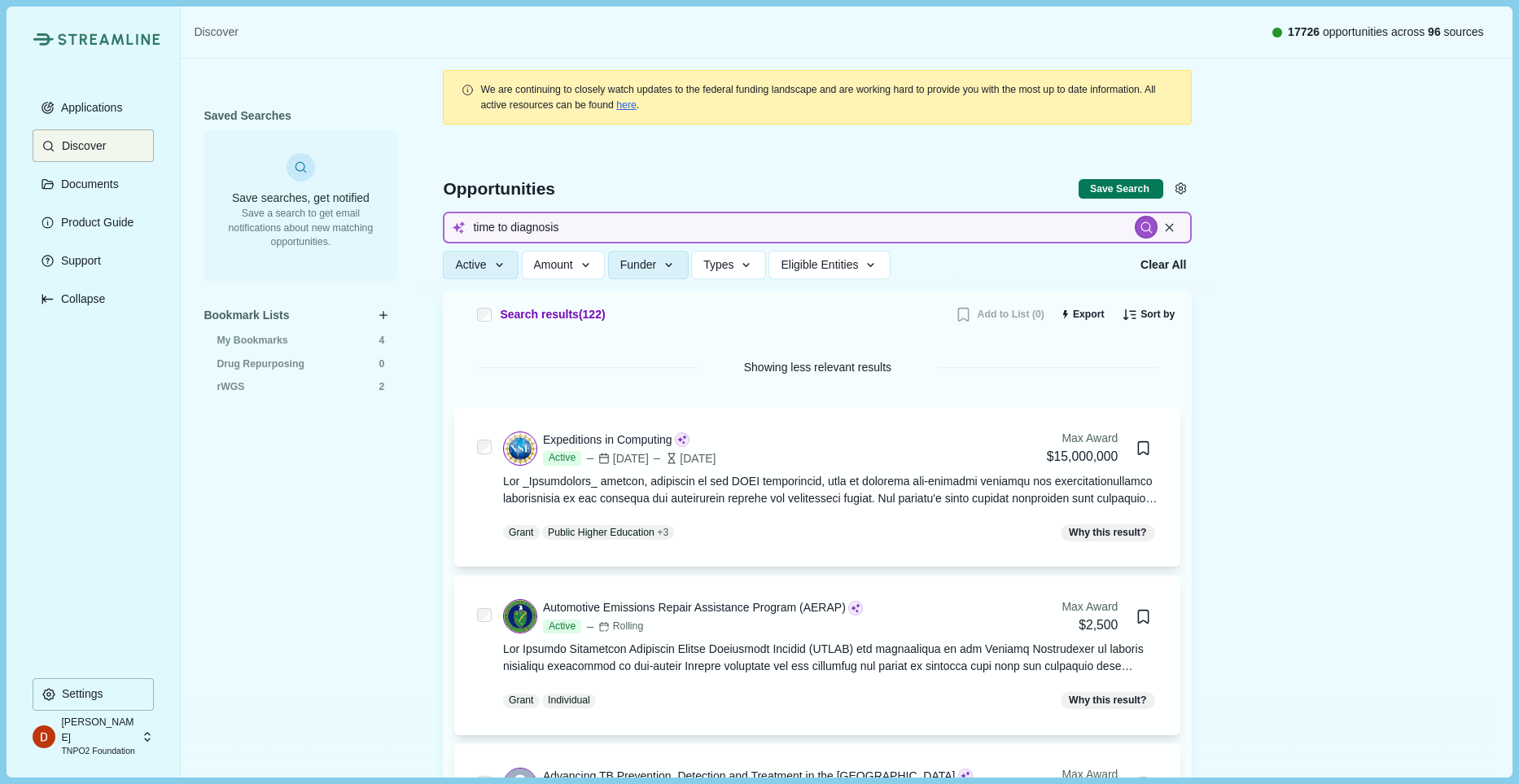
type input "time to diagnosis"
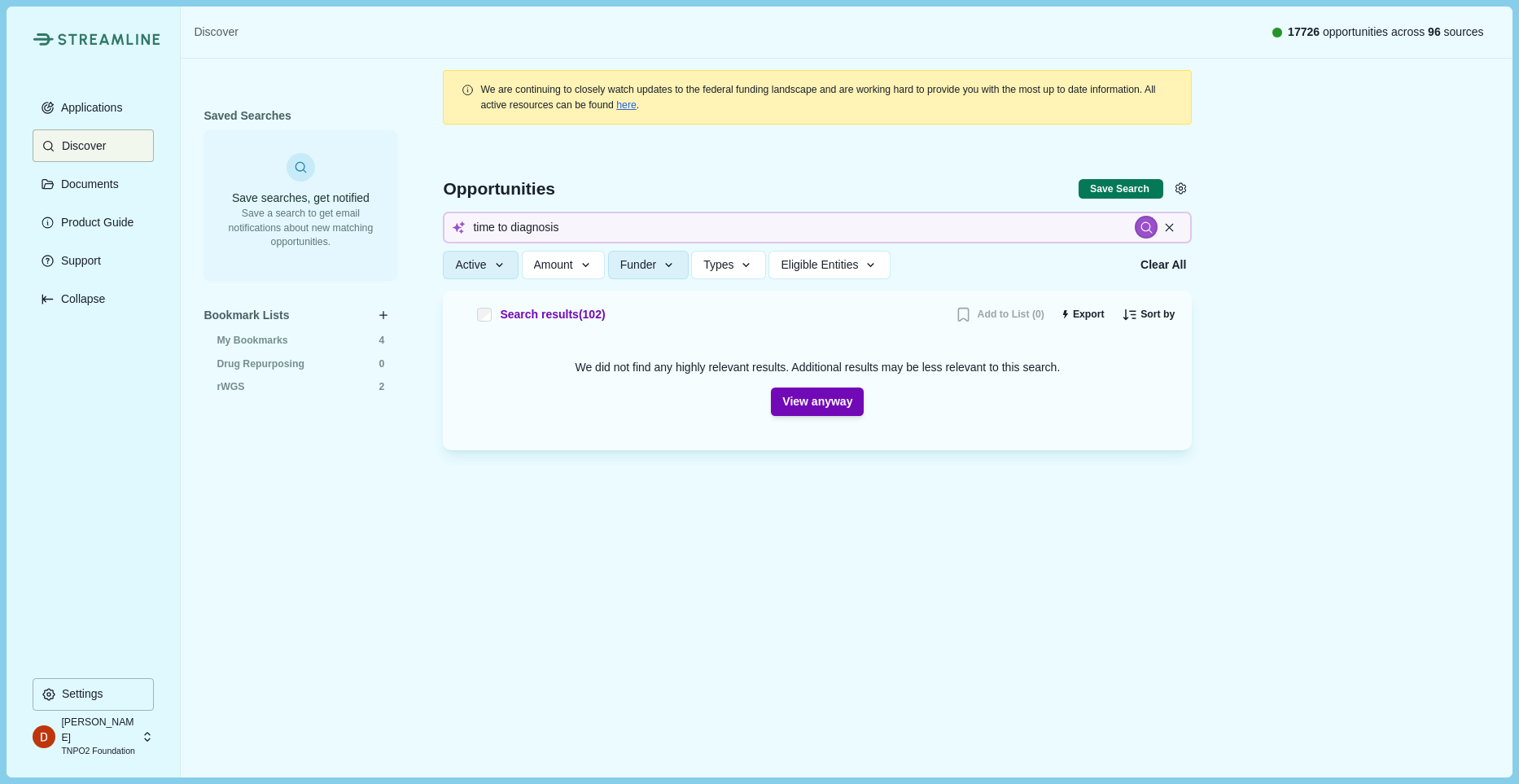
click at [833, 401] on button "View anyway" at bounding box center [817, 402] width 92 height 28
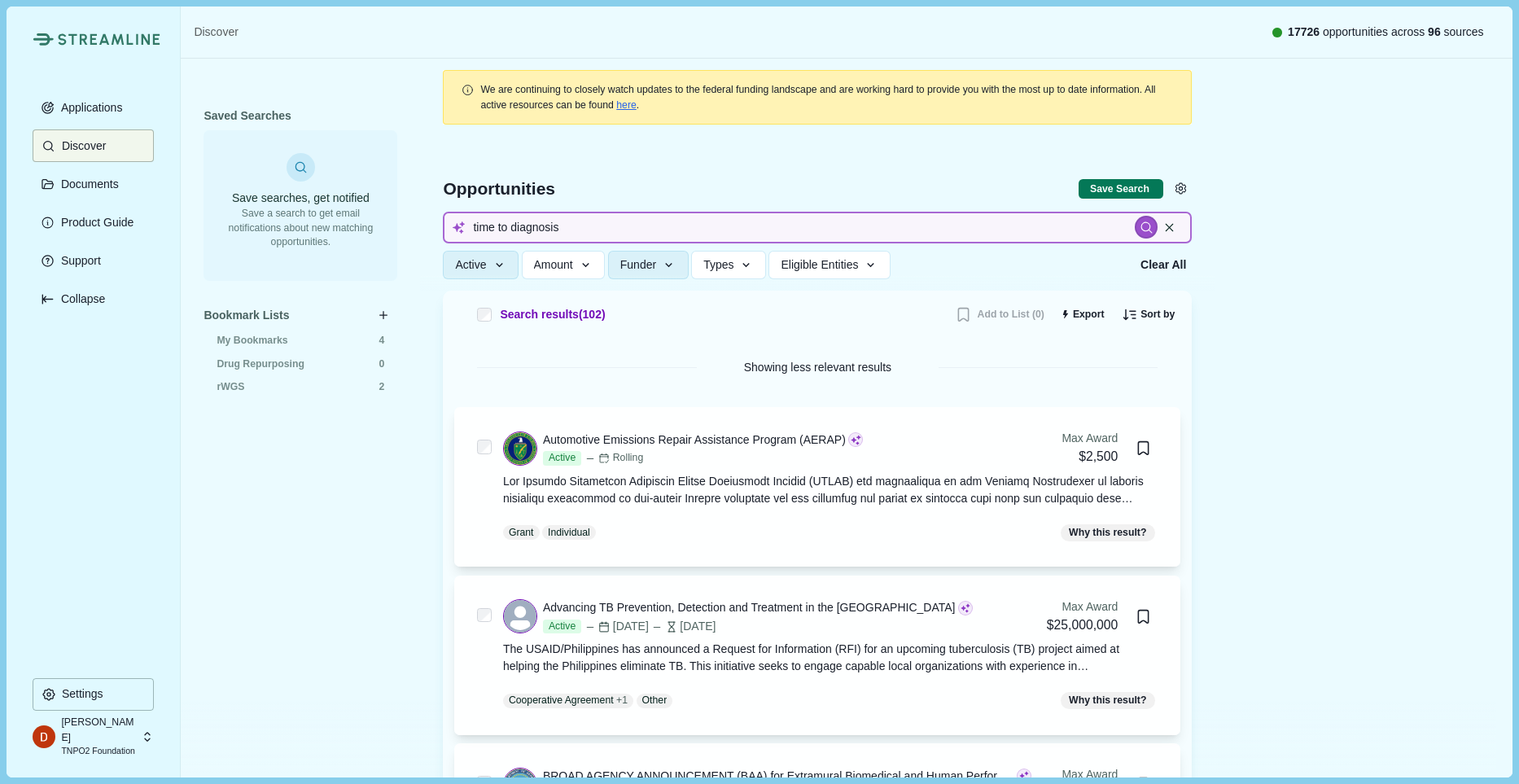
click at [610, 218] on input "time to diagnosis" at bounding box center [817, 227] width 749 height 32
drag, startPoint x: 615, startPoint y: 235, endPoint x: 294, endPoint y: 217, distance: 321.5
type input "diagnosis"
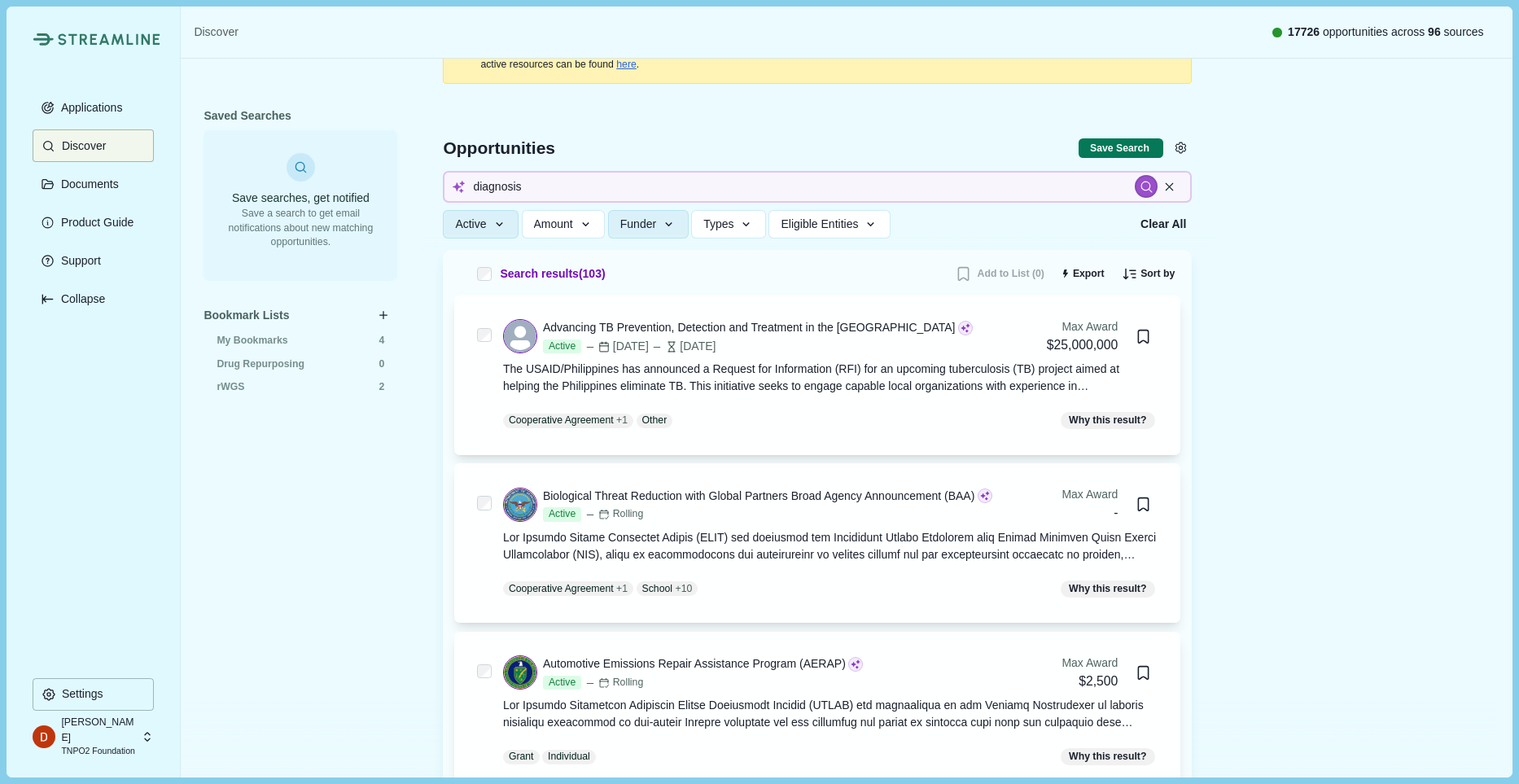
scroll to position [63, 0]
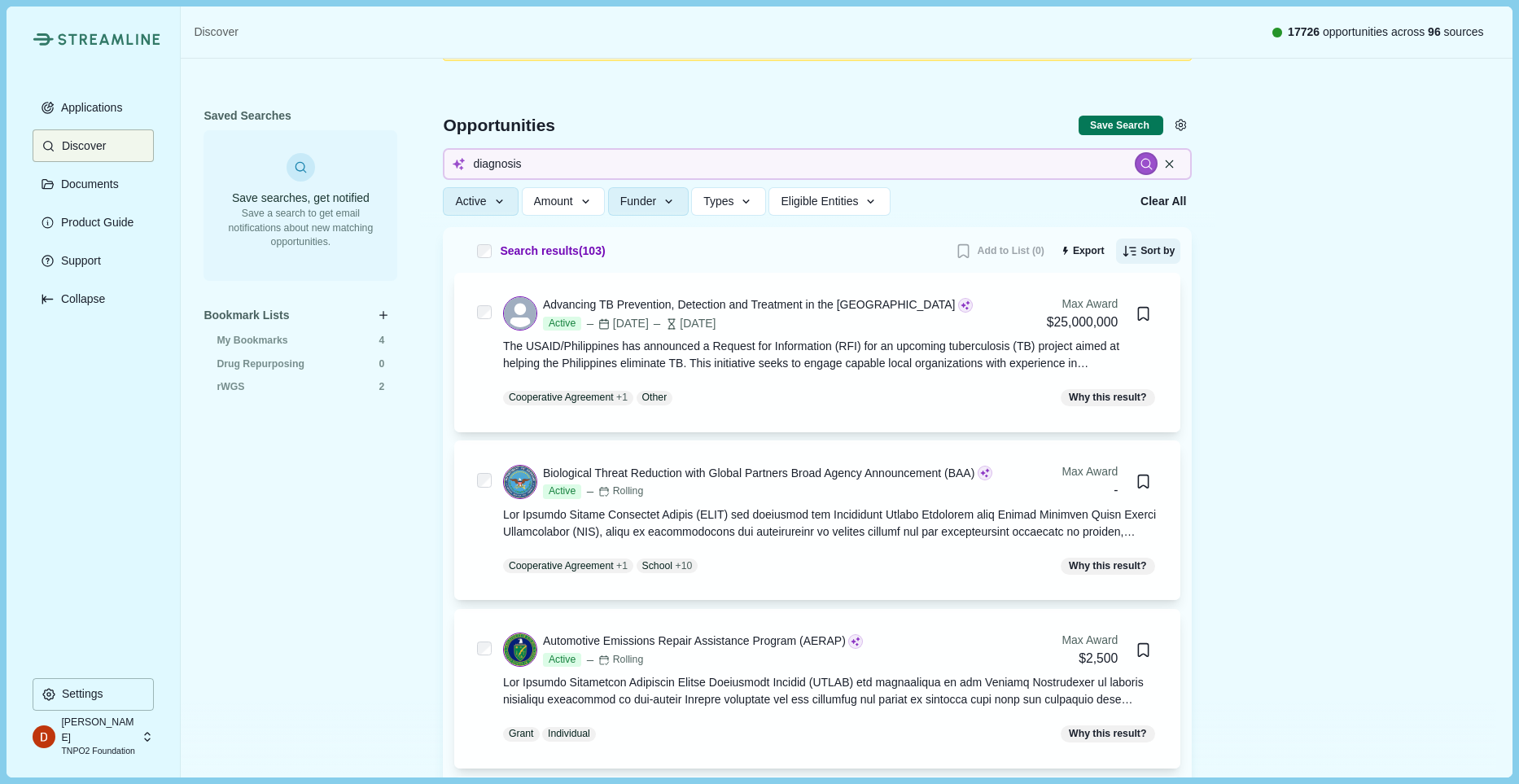
click at [1147, 249] on button "Sort by" at bounding box center [1148, 252] width 65 height 26
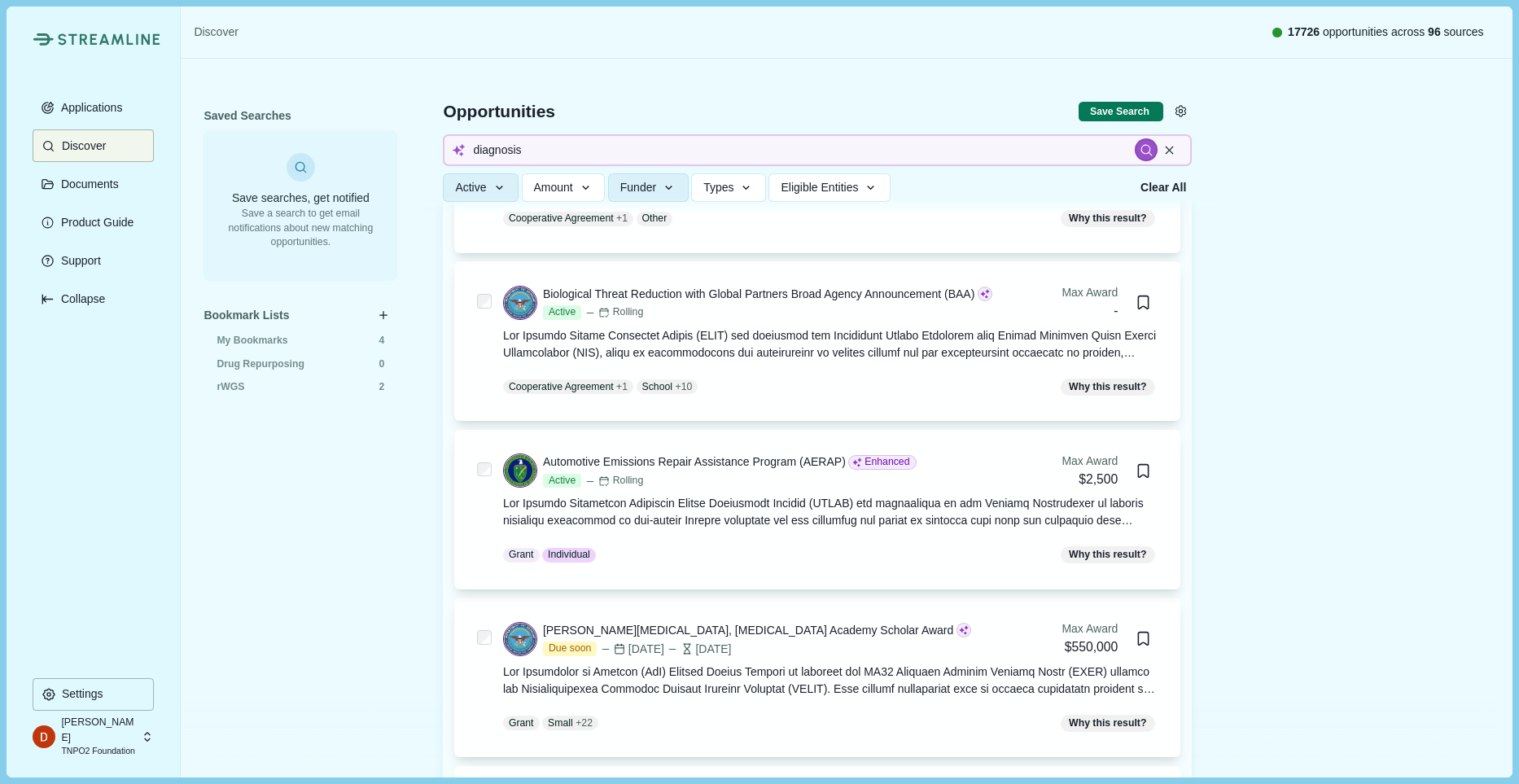
scroll to position [0, 0]
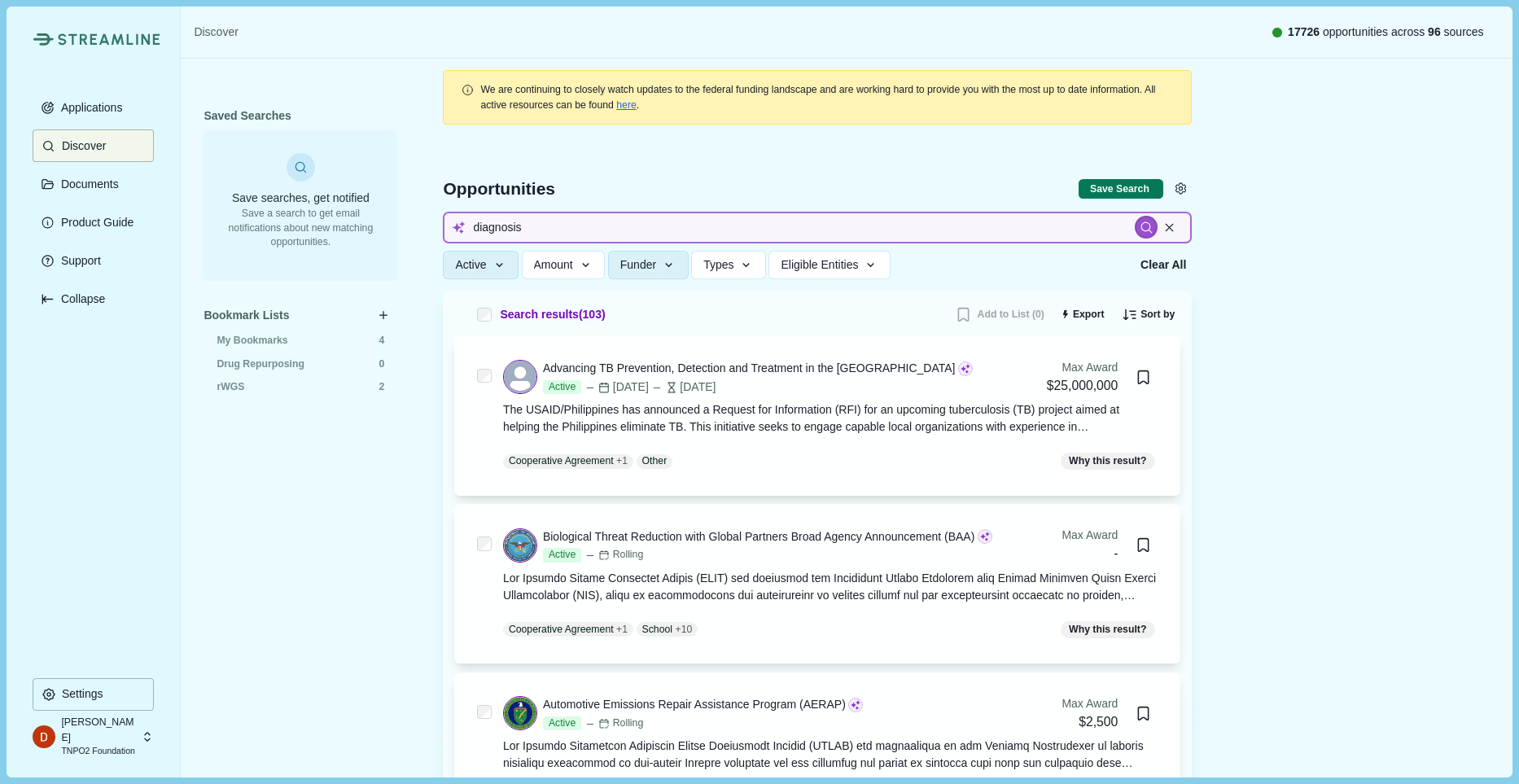
click at [522, 234] on input "diagnosis" at bounding box center [817, 227] width 749 height 32
type input "rare diagnosis"
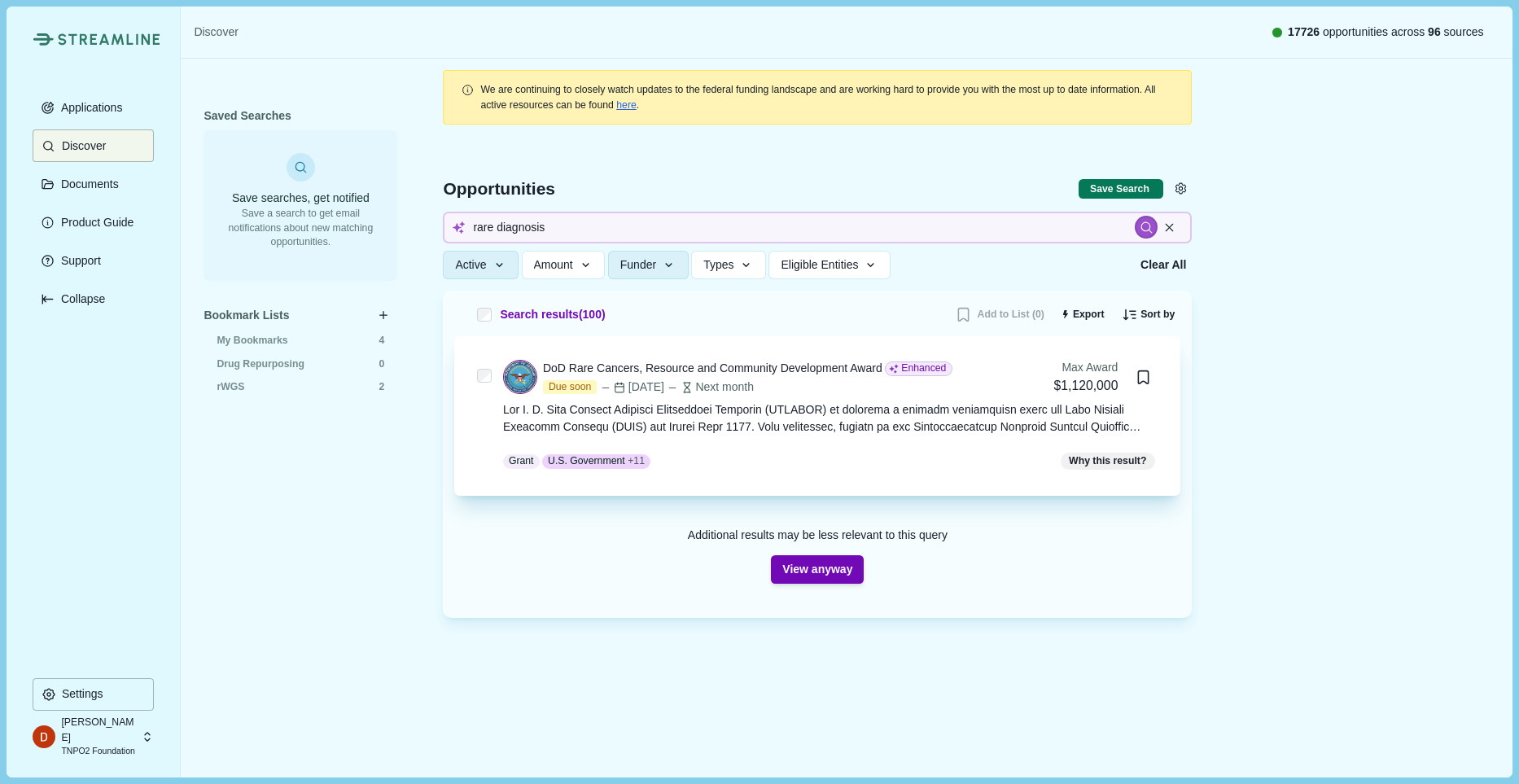
click at [889, 423] on div at bounding box center [830, 418] width 656 height 34
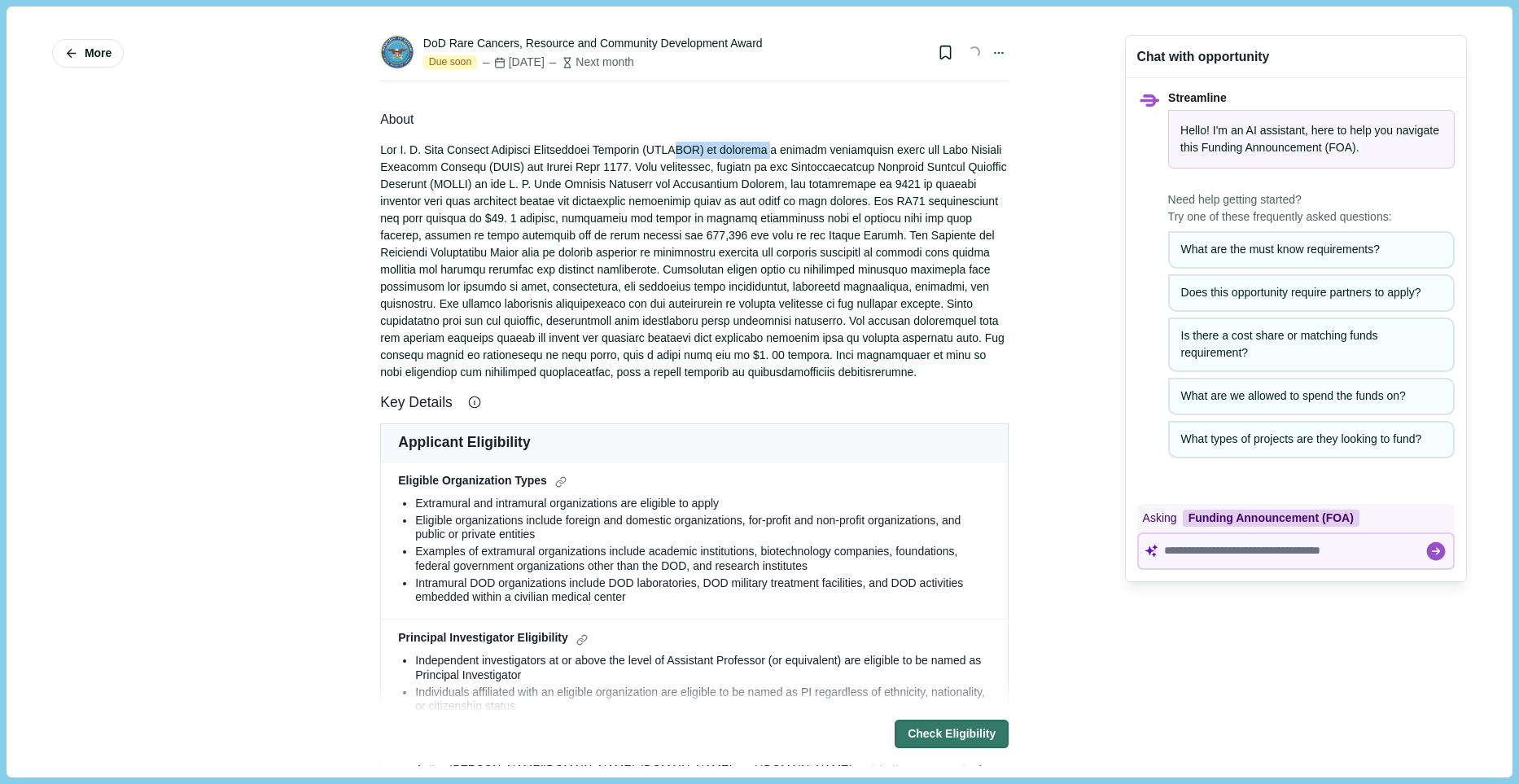
drag, startPoint x: 778, startPoint y: 143, endPoint x: 691, endPoint y: 149, distance: 87.2
click at [691, 149] on div at bounding box center [694, 261] width 628 height 240
click at [656, 188] on div at bounding box center [694, 261] width 628 height 240
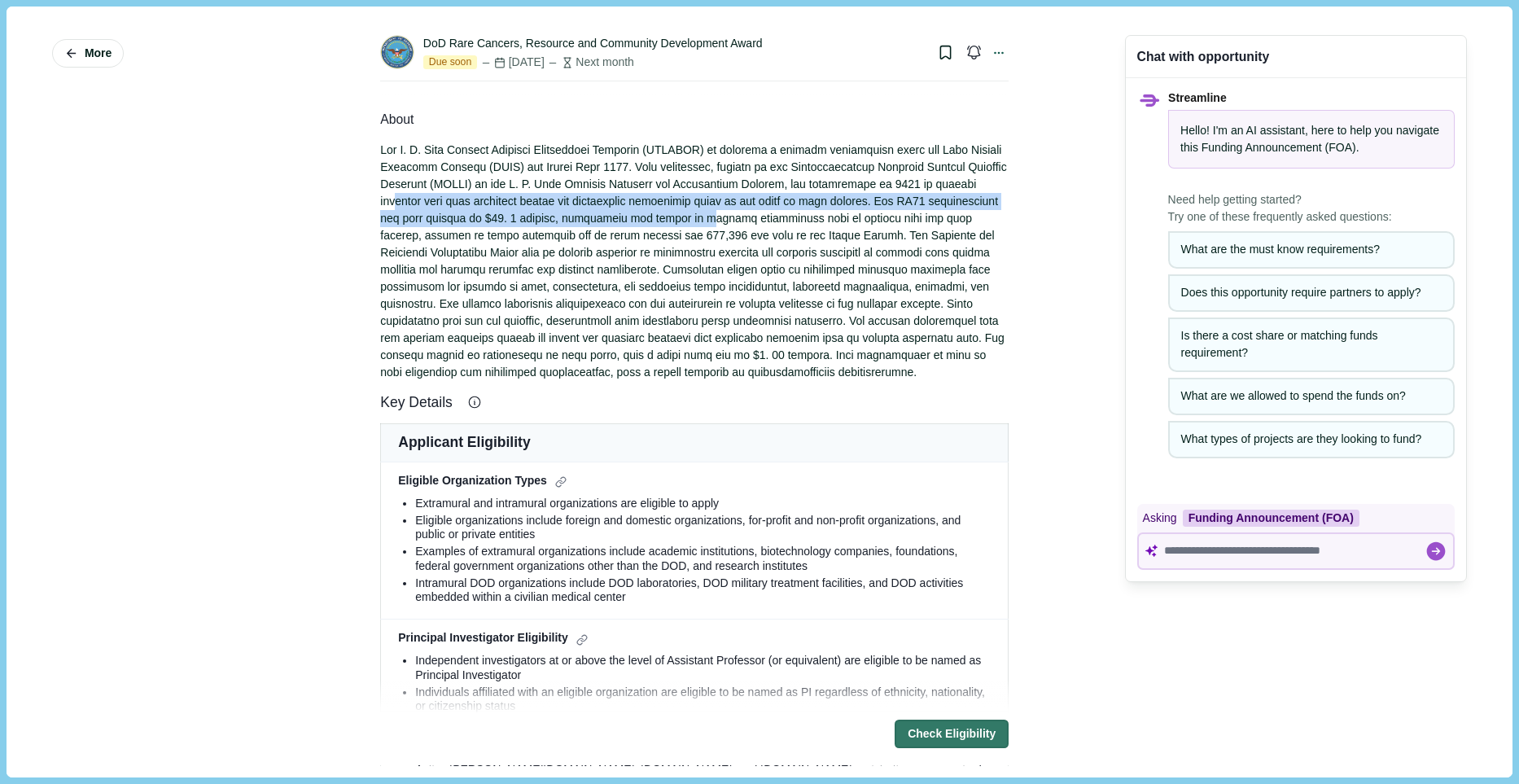
drag, startPoint x: 555, startPoint y: 200, endPoint x: 849, endPoint y: 212, distance: 294.2
click at [849, 212] on div at bounding box center [694, 261] width 628 height 240
click at [841, 220] on div at bounding box center [694, 261] width 628 height 240
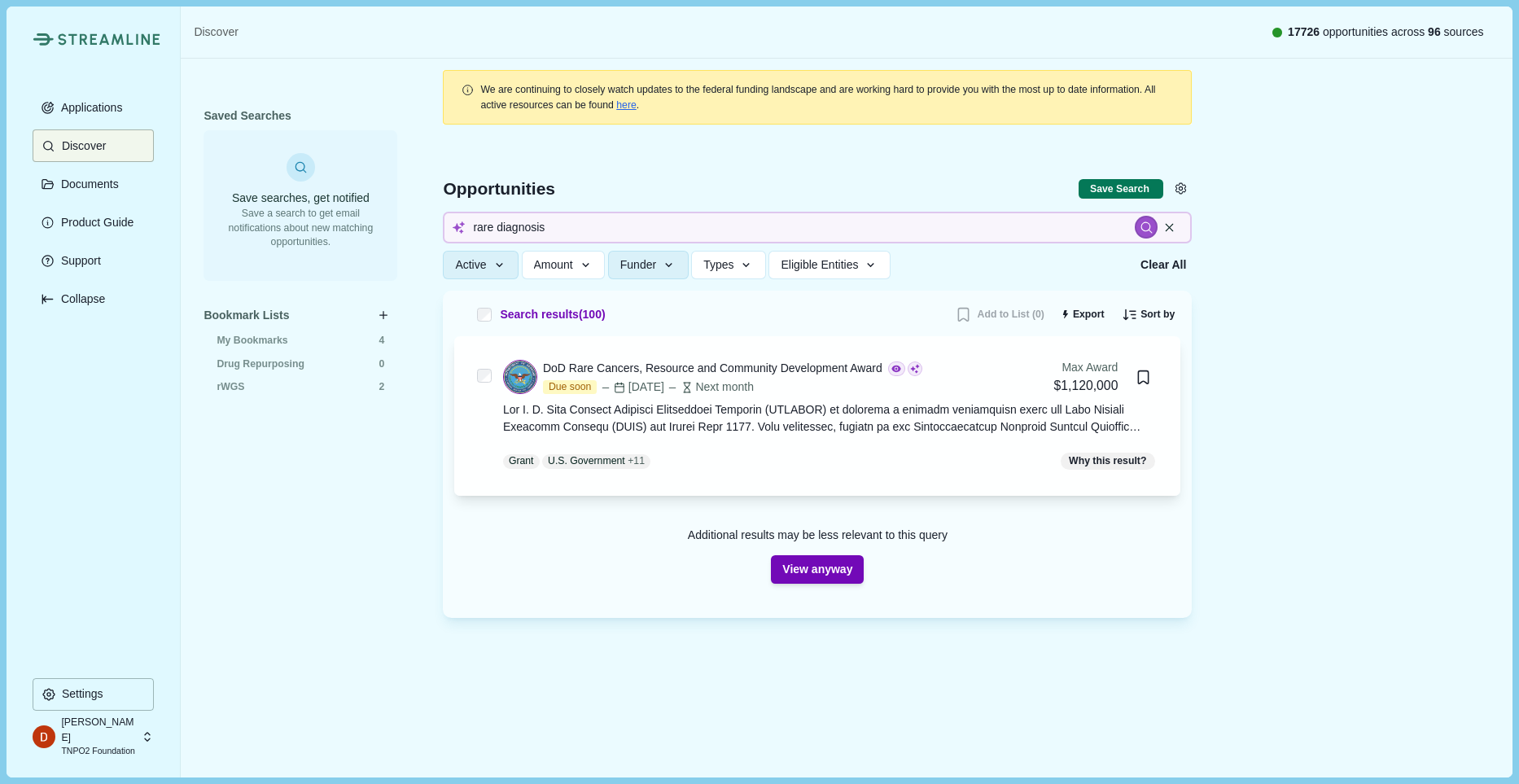
click at [846, 560] on button "View anyway" at bounding box center [817, 569] width 92 height 28
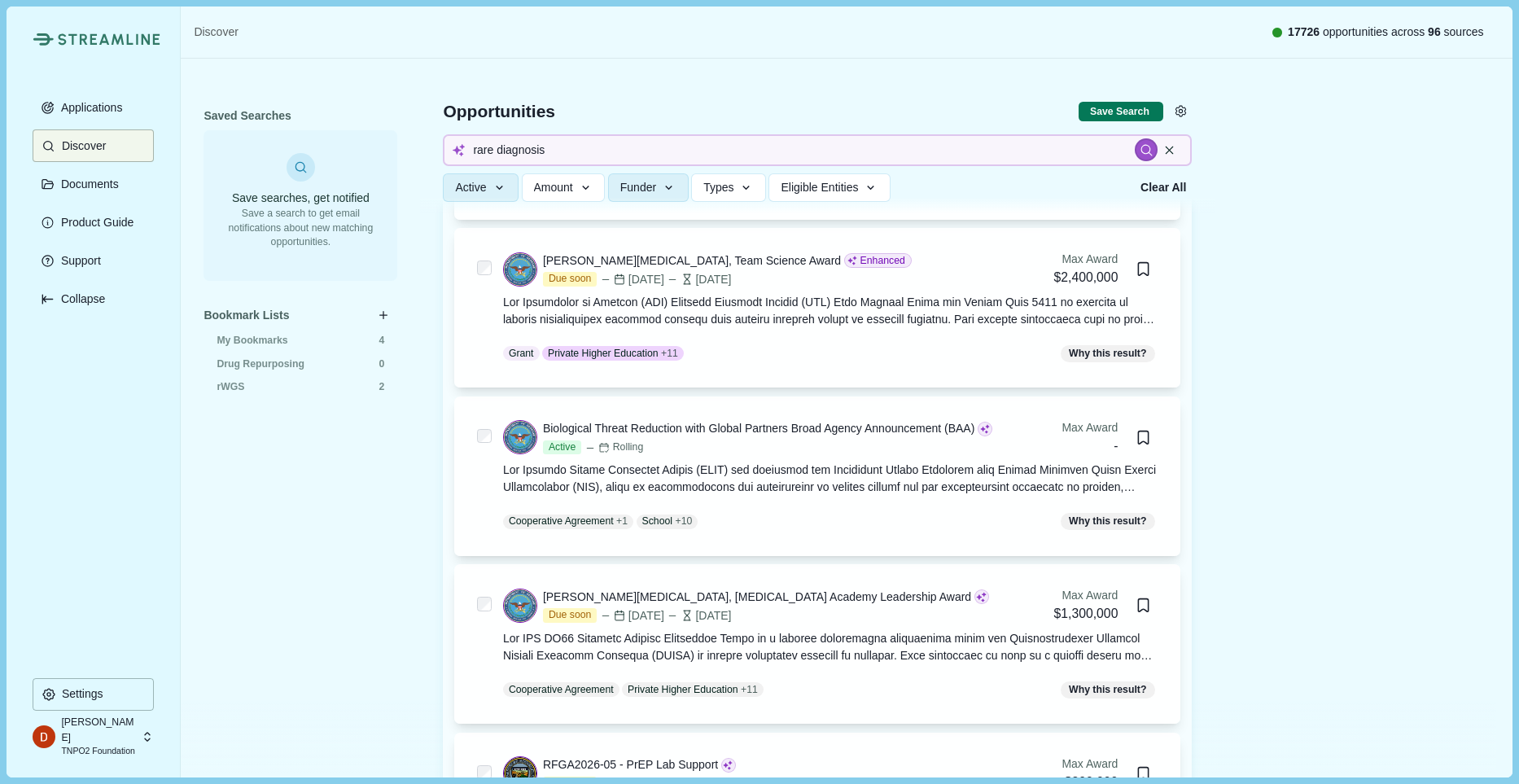
scroll to position [1223, 0]
